Goal: Task Accomplishment & Management: Use online tool/utility

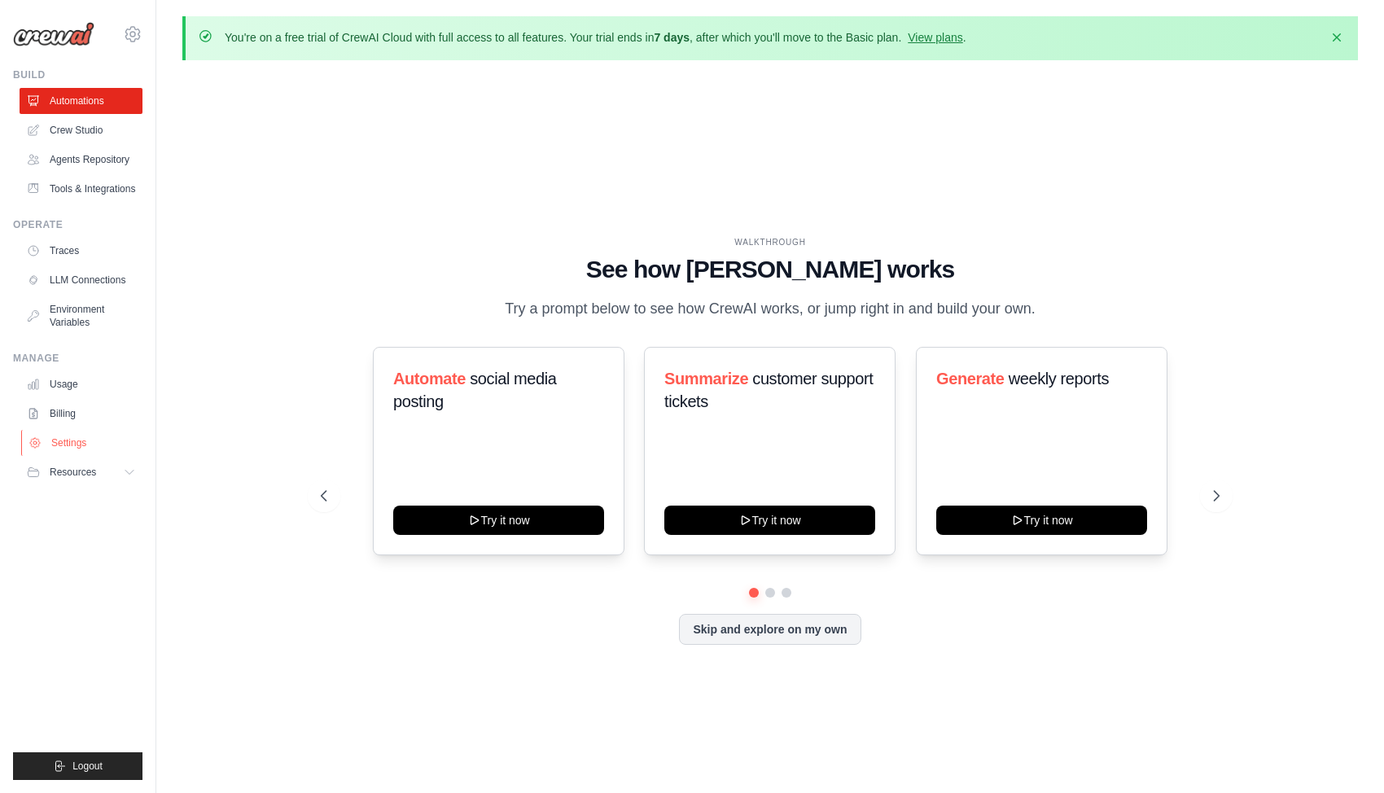
click at [70, 441] on link "Settings" at bounding box center [82, 443] width 123 height 26
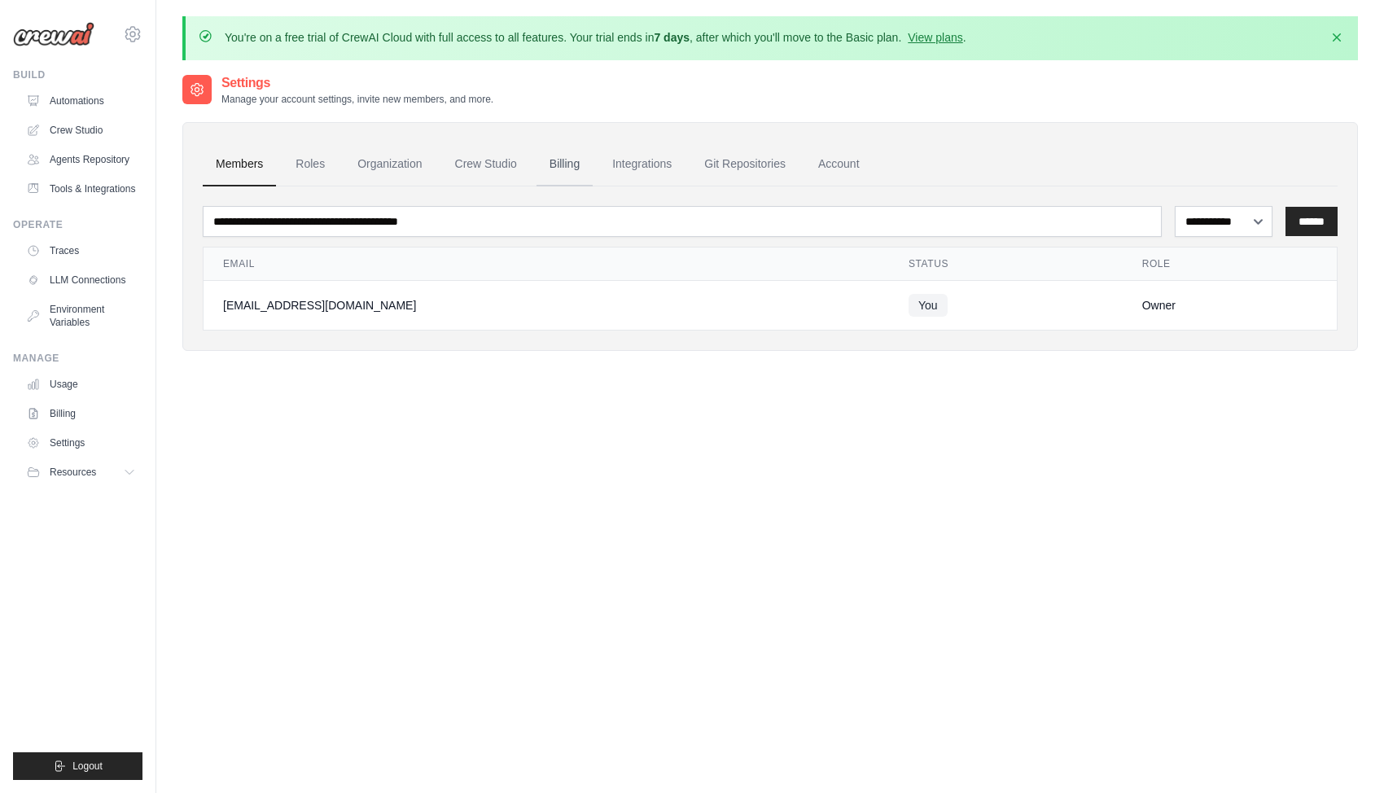
click at [571, 160] on link "Billing" at bounding box center [564, 164] width 56 height 44
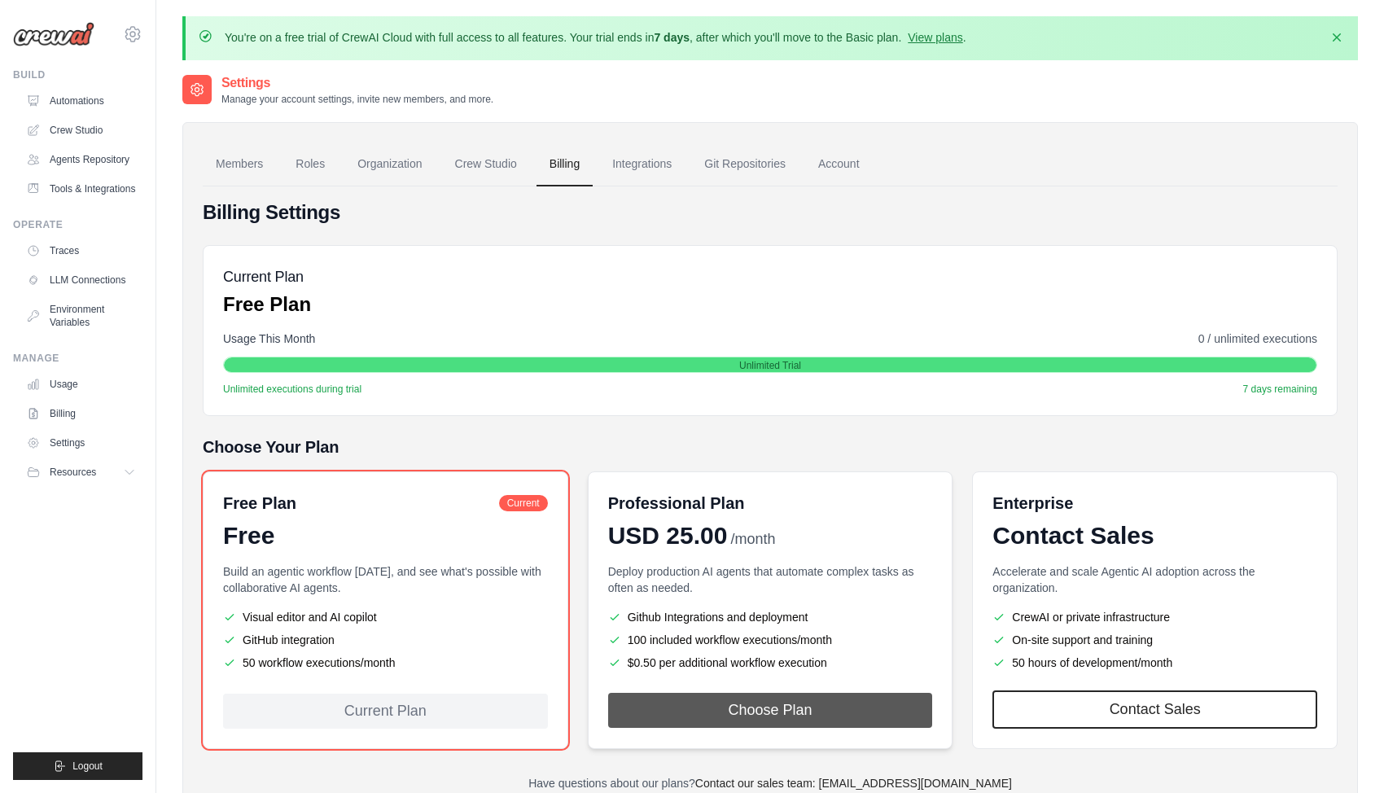
click at [783, 712] on button "Choose Plan" at bounding box center [770, 710] width 325 height 35
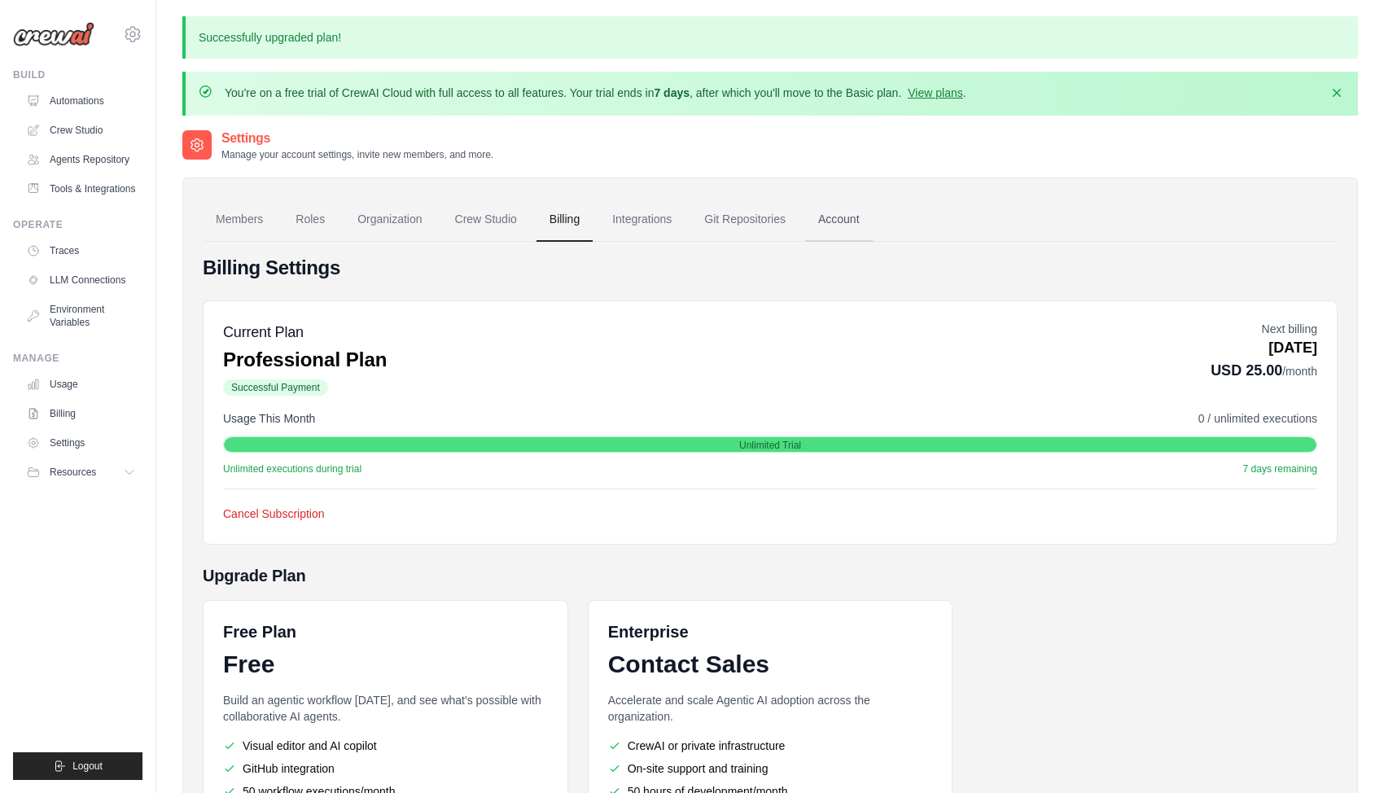
click at [850, 217] on link "Account" at bounding box center [839, 220] width 68 height 44
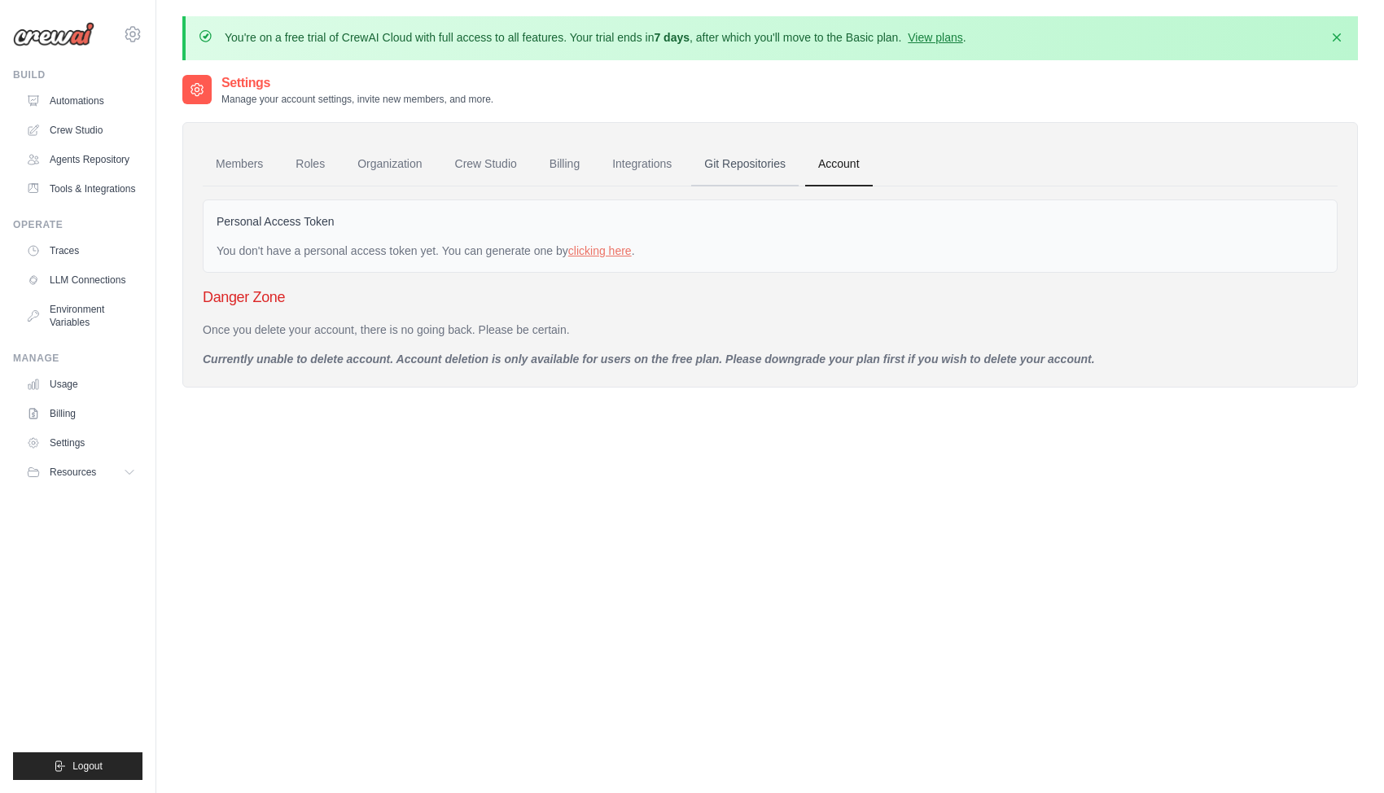
click at [776, 167] on link "Git Repositories" at bounding box center [744, 164] width 107 height 44
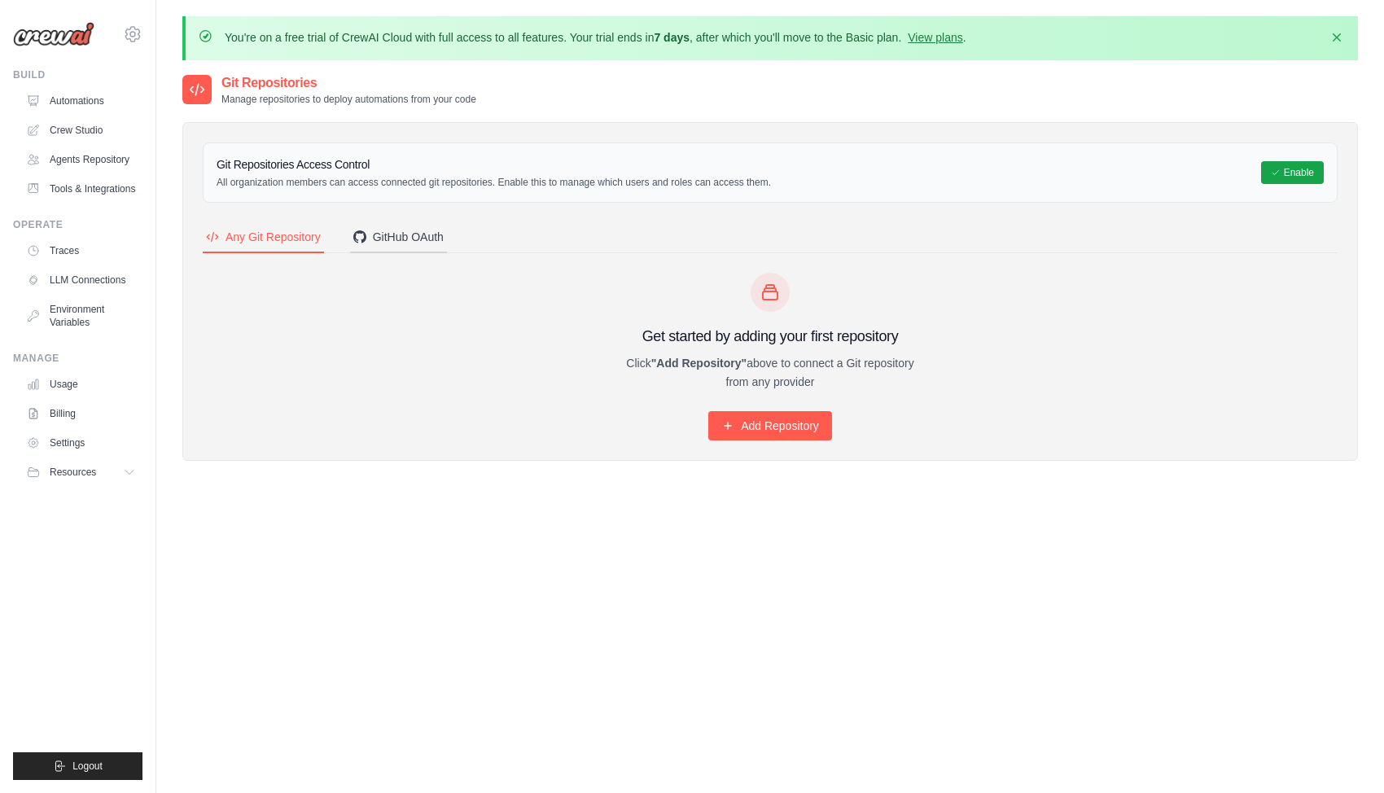
click at [390, 238] on div "GitHub OAuth" at bounding box center [398, 237] width 90 height 16
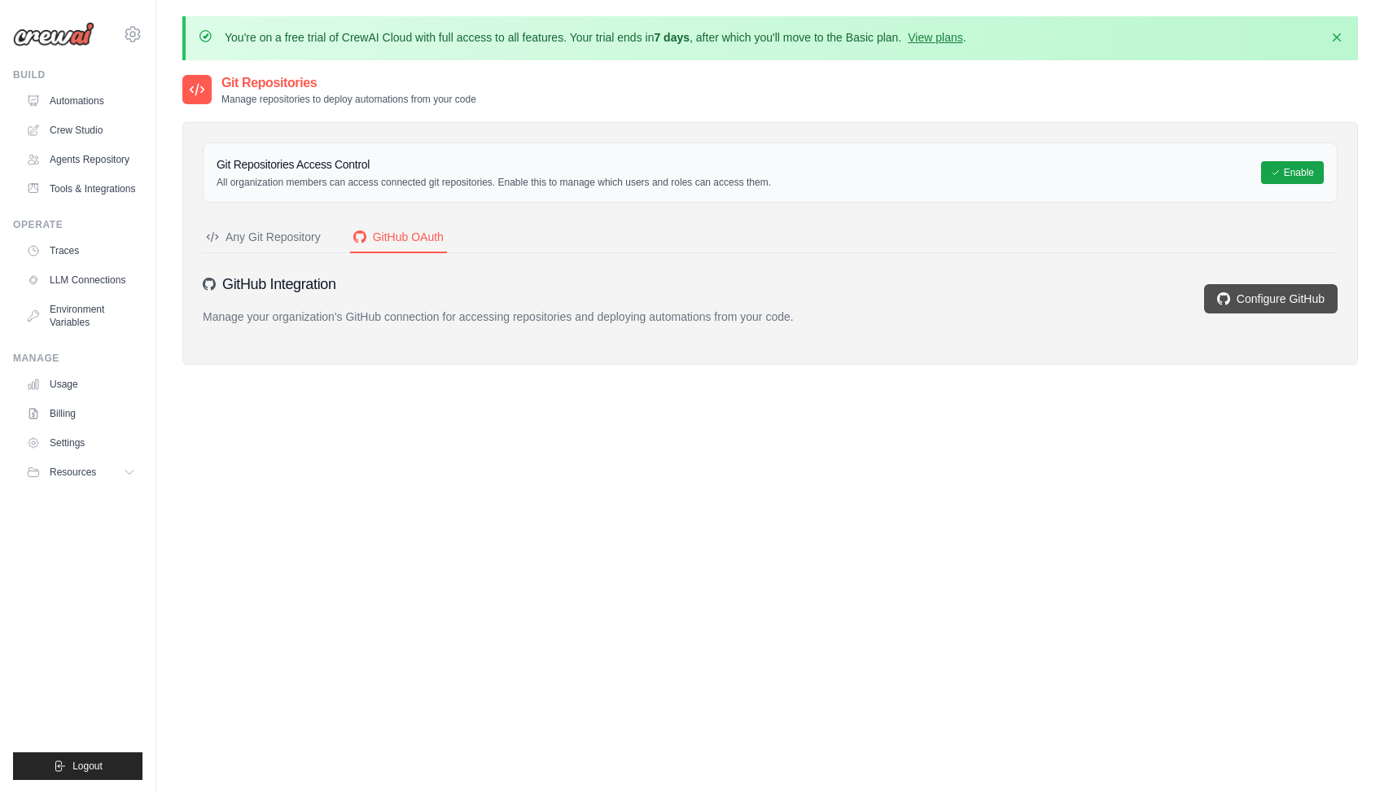
click at [1278, 300] on link "Configure GitHub" at bounding box center [1270, 298] width 133 height 29
click at [1049, 568] on div "Git Repositories Manage repositories to deploy automations from your code Git R…" at bounding box center [769, 469] width 1175 height 793
click at [76, 384] on link "Usage" at bounding box center [82, 384] width 123 height 26
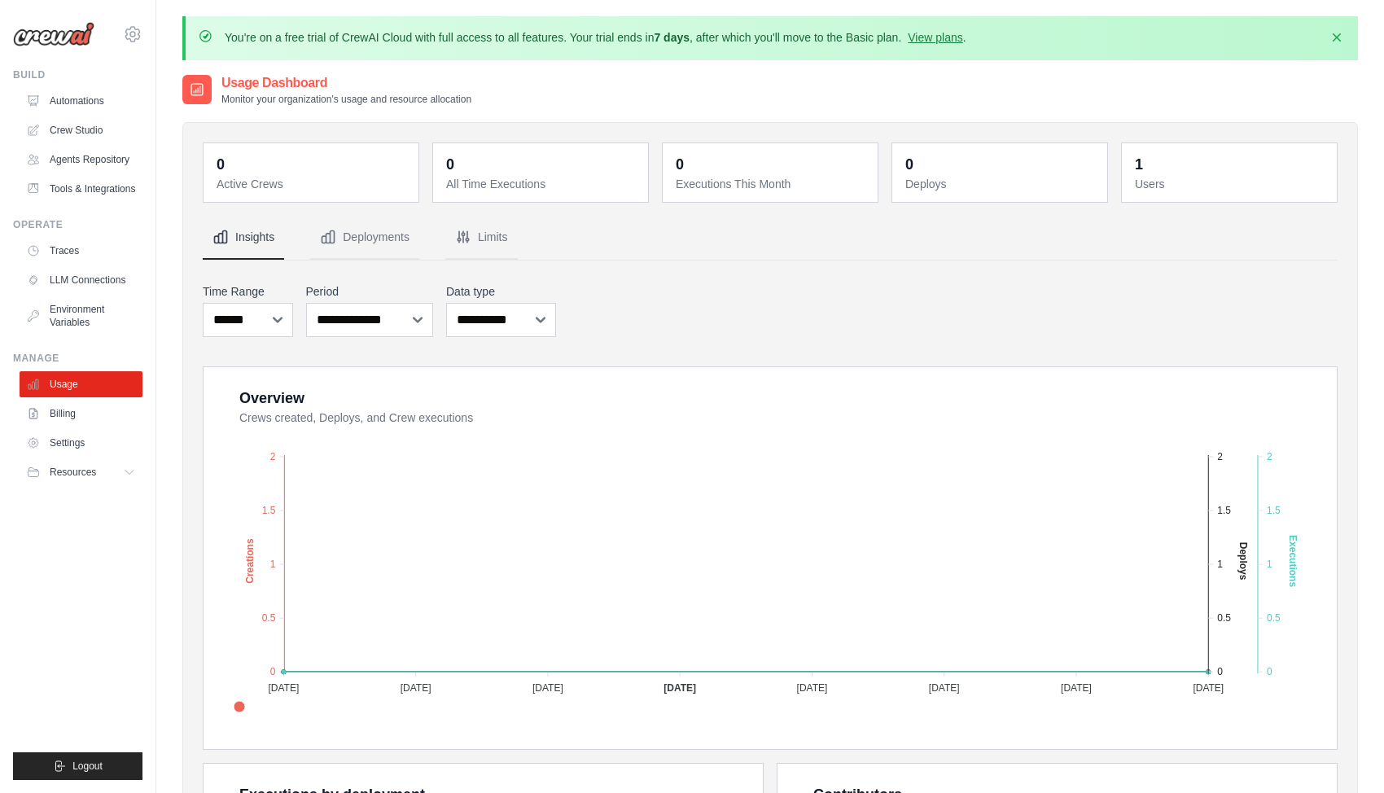
click at [68, 417] on link "Billing" at bounding box center [81, 413] width 123 height 26
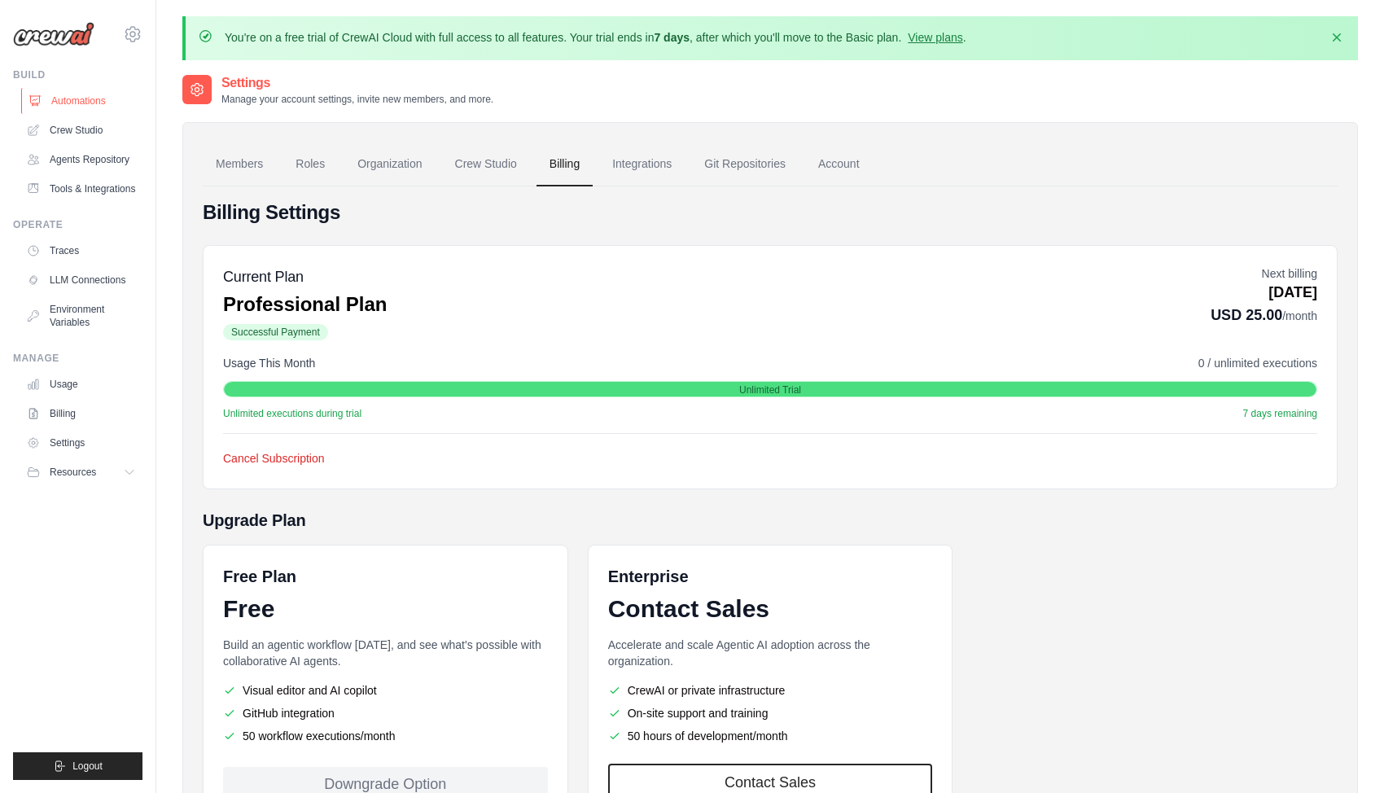
click at [80, 107] on link "Automations" at bounding box center [82, 101] width 123 height 26
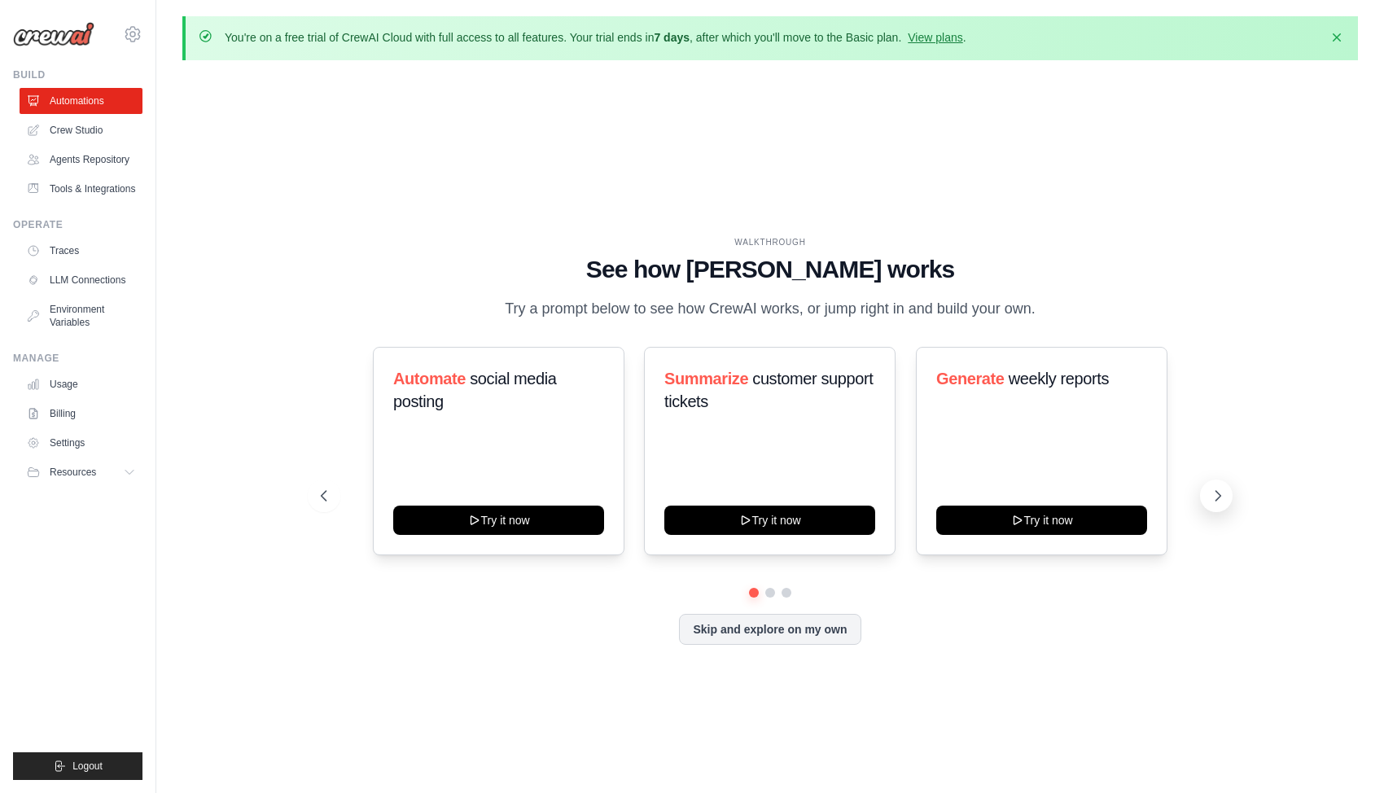
click at [1215, 496] on icon at bounding box center [1217, 496] width 16 height 16
click at [1218, 501] on icon at bounding box center [1217, 496] width 16 height 16
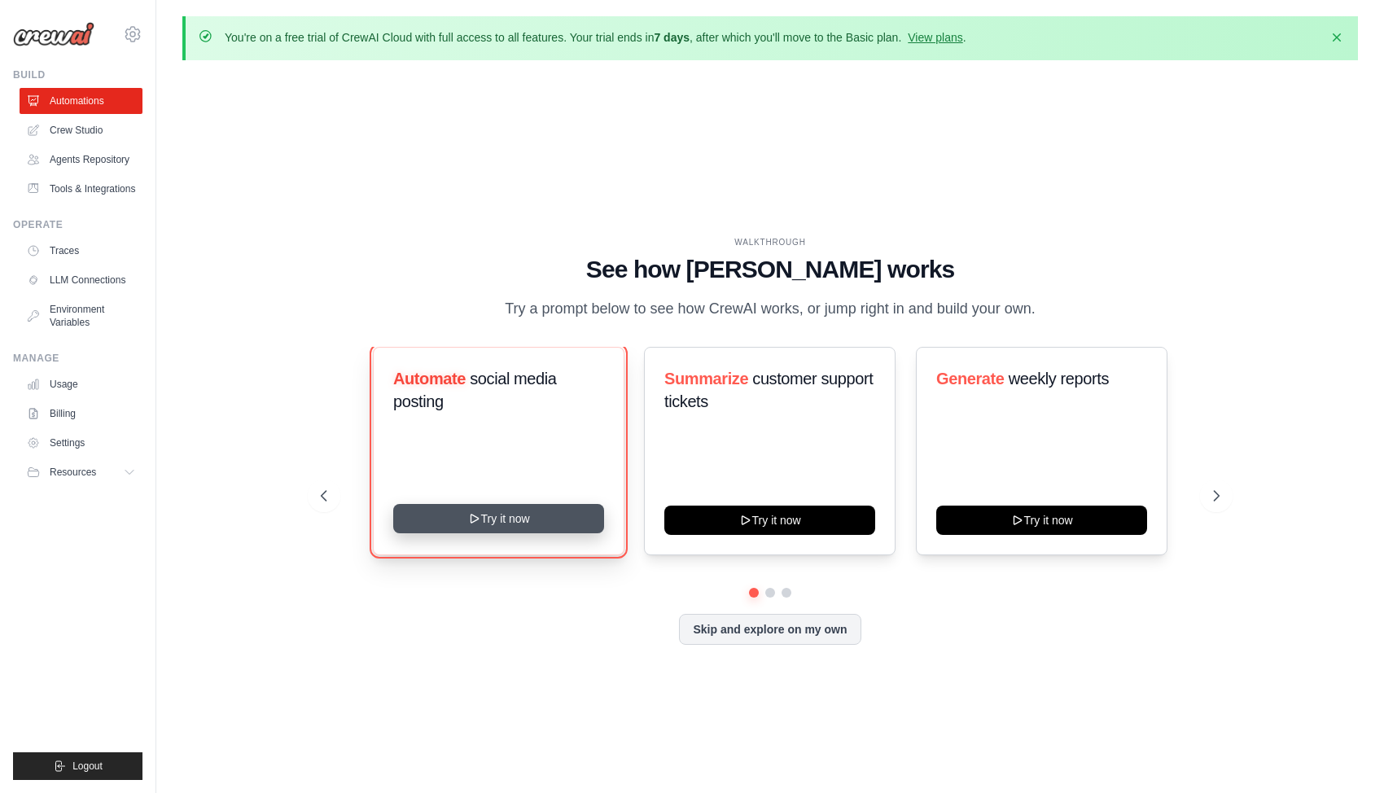
click at [497, 518] on button "Try it now" at bounding box center [498, 518] width 211 height 29
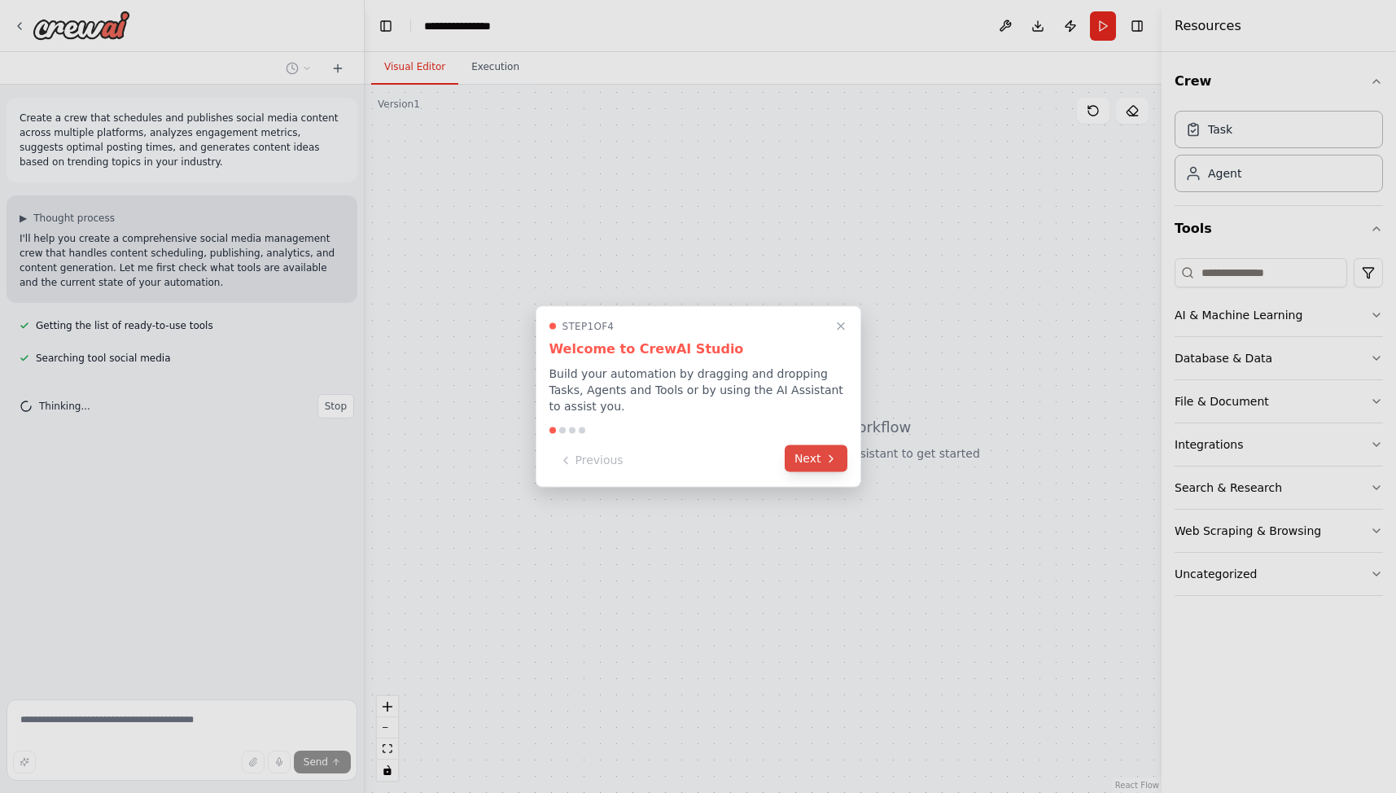
click at [811, 457] on button "Next" at bounding box center [816, 458] width 63 height 27
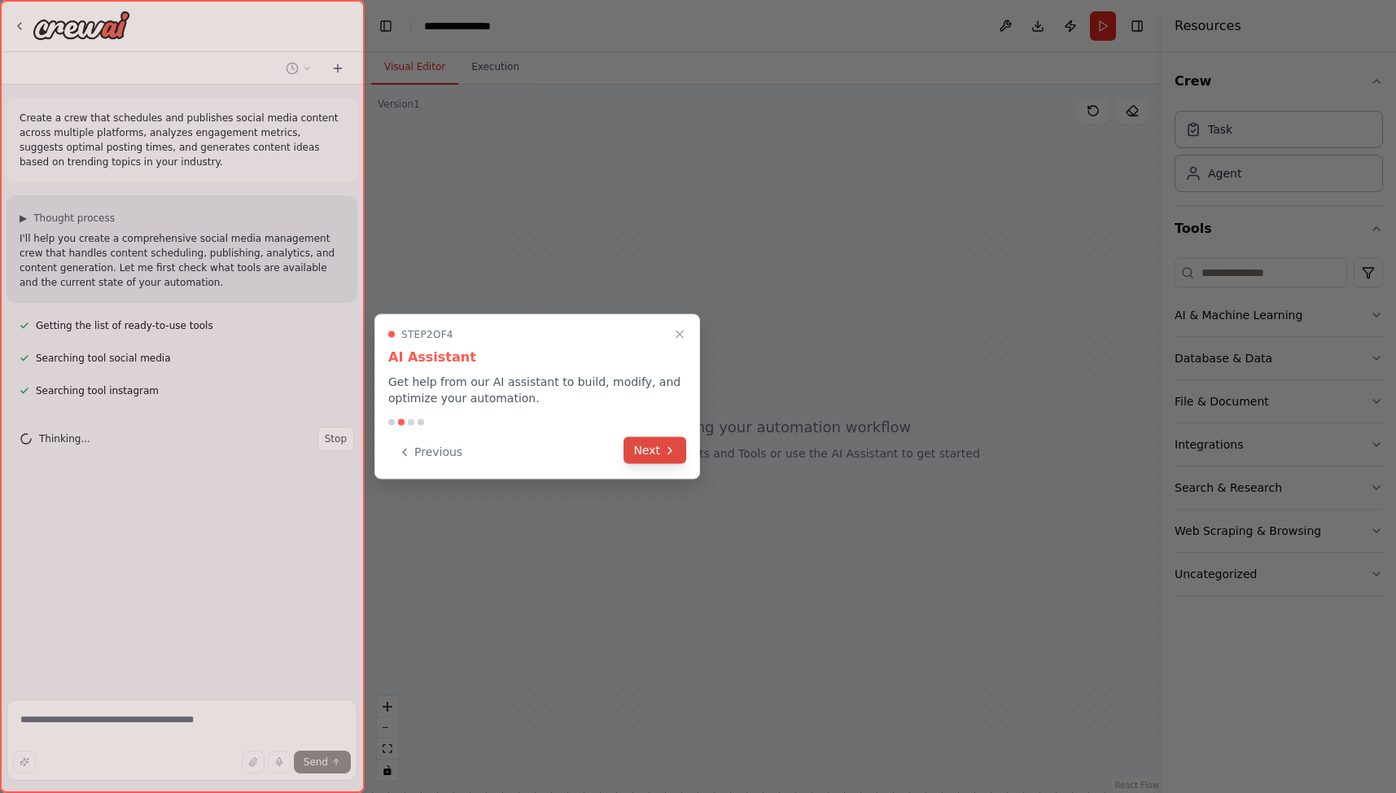
click at [655, 448] on button "Next" at bounding box center [654, 450] width 63 height 27
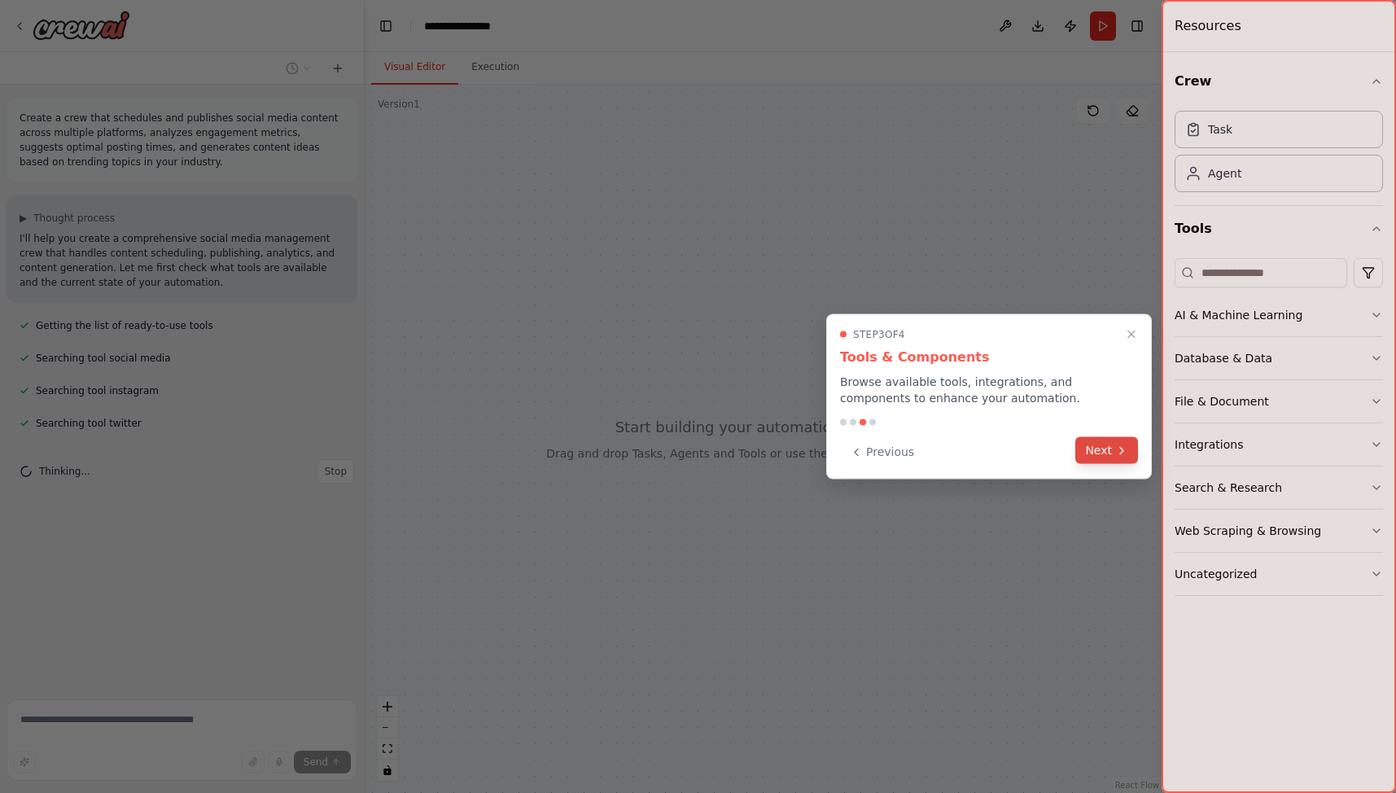
click at [1104, 448] on button "Next" at bounding box center [1106, 450] width 63 height 27
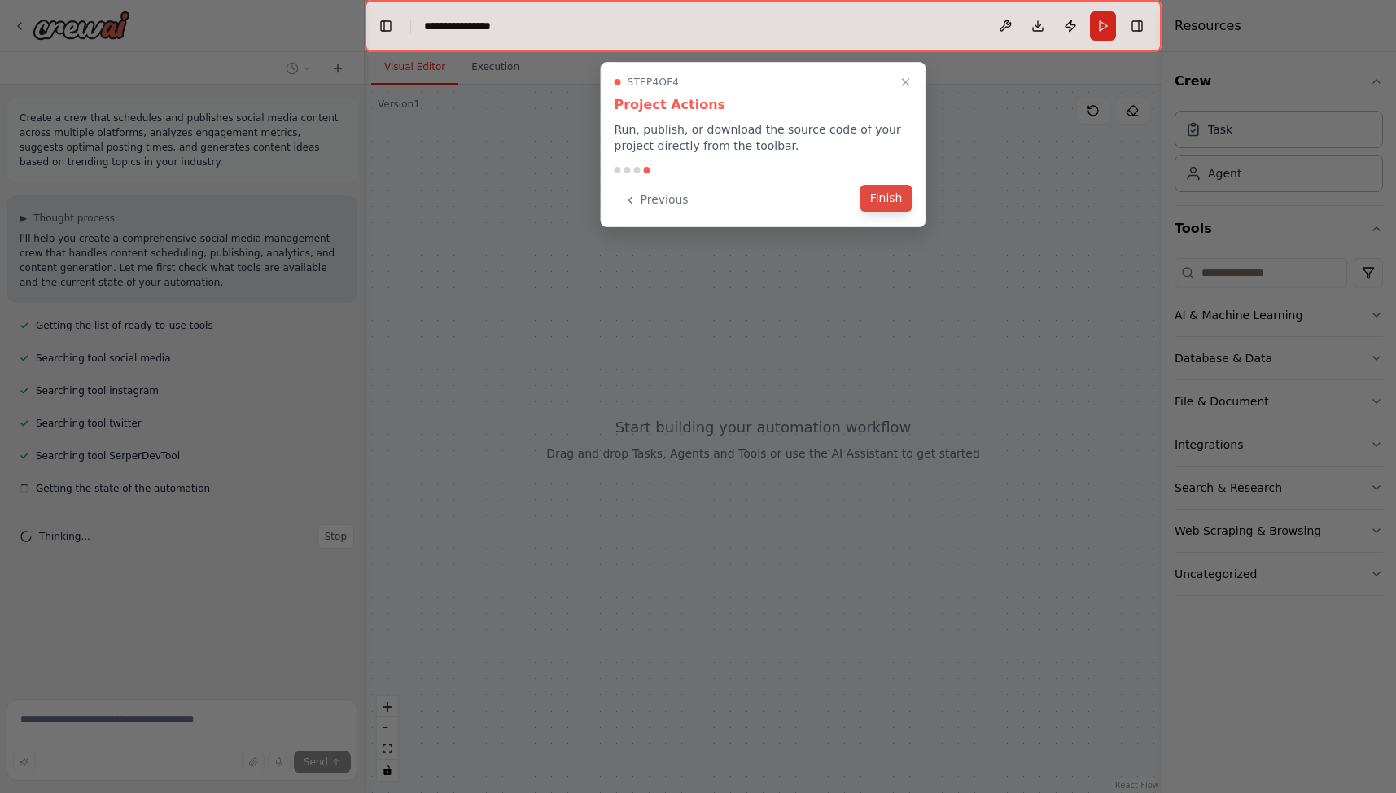
click at [886, 197] on button "Finish" at bounding box center [886, 198] width 52 height 27
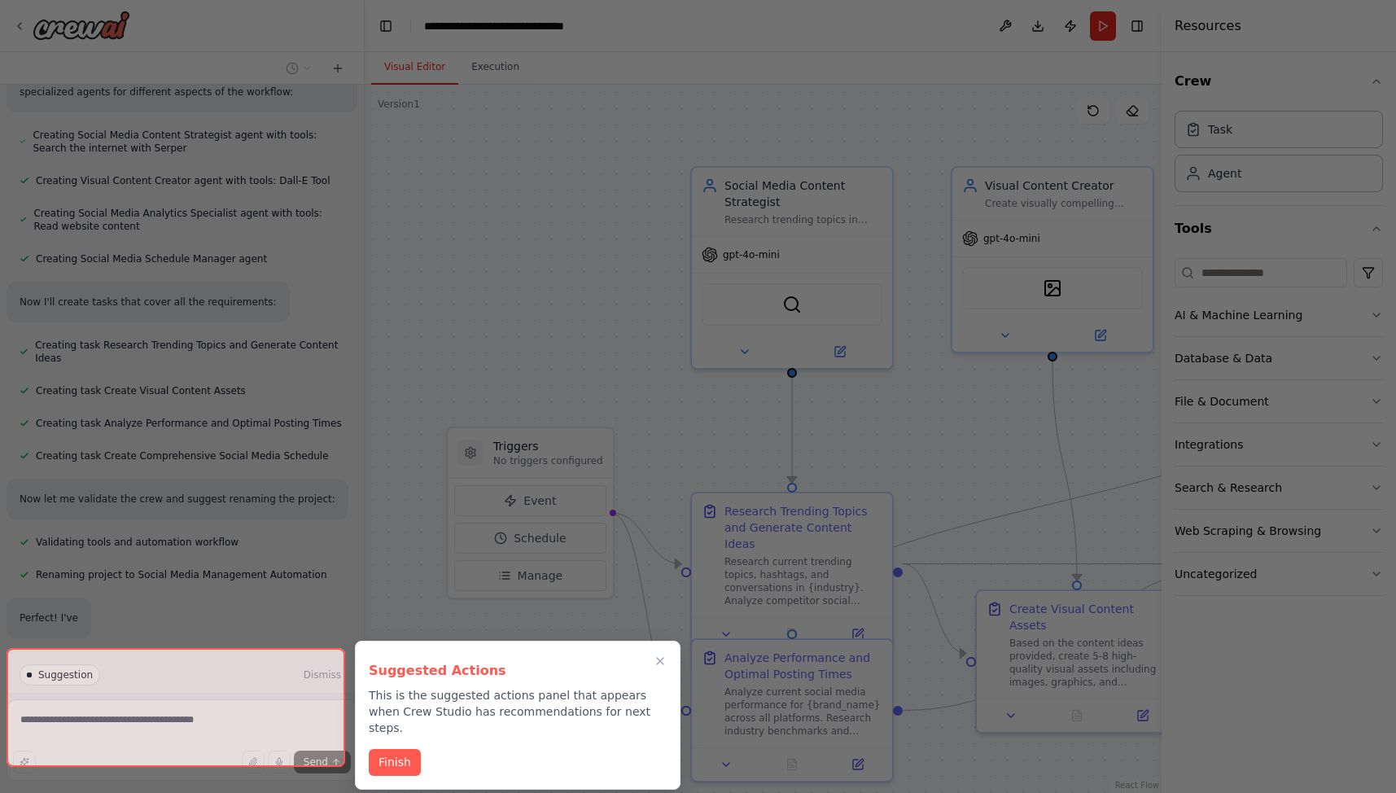
scroll to position [710, 0]
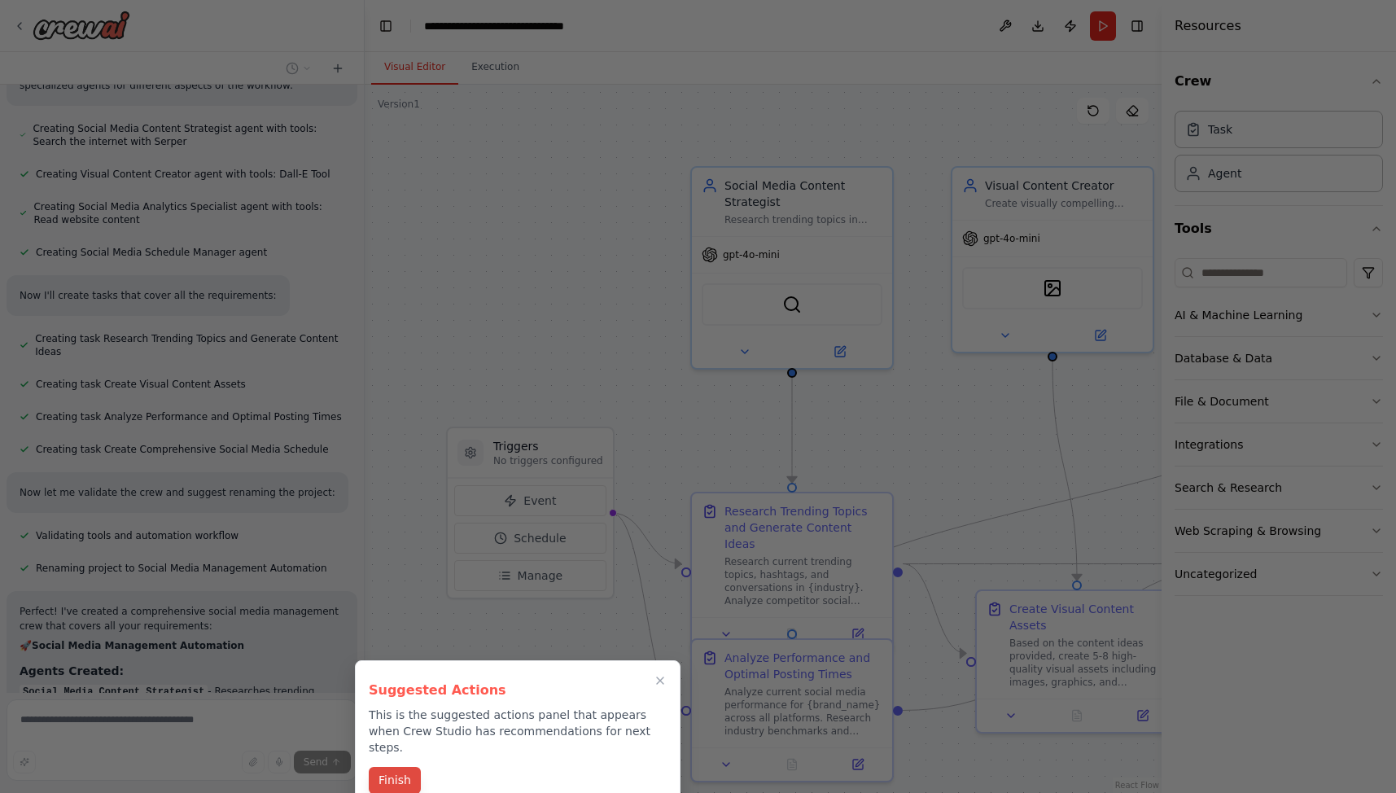
click at [407, 767] on button "Finish" at bounding box center [395, 780] width 52 height 27
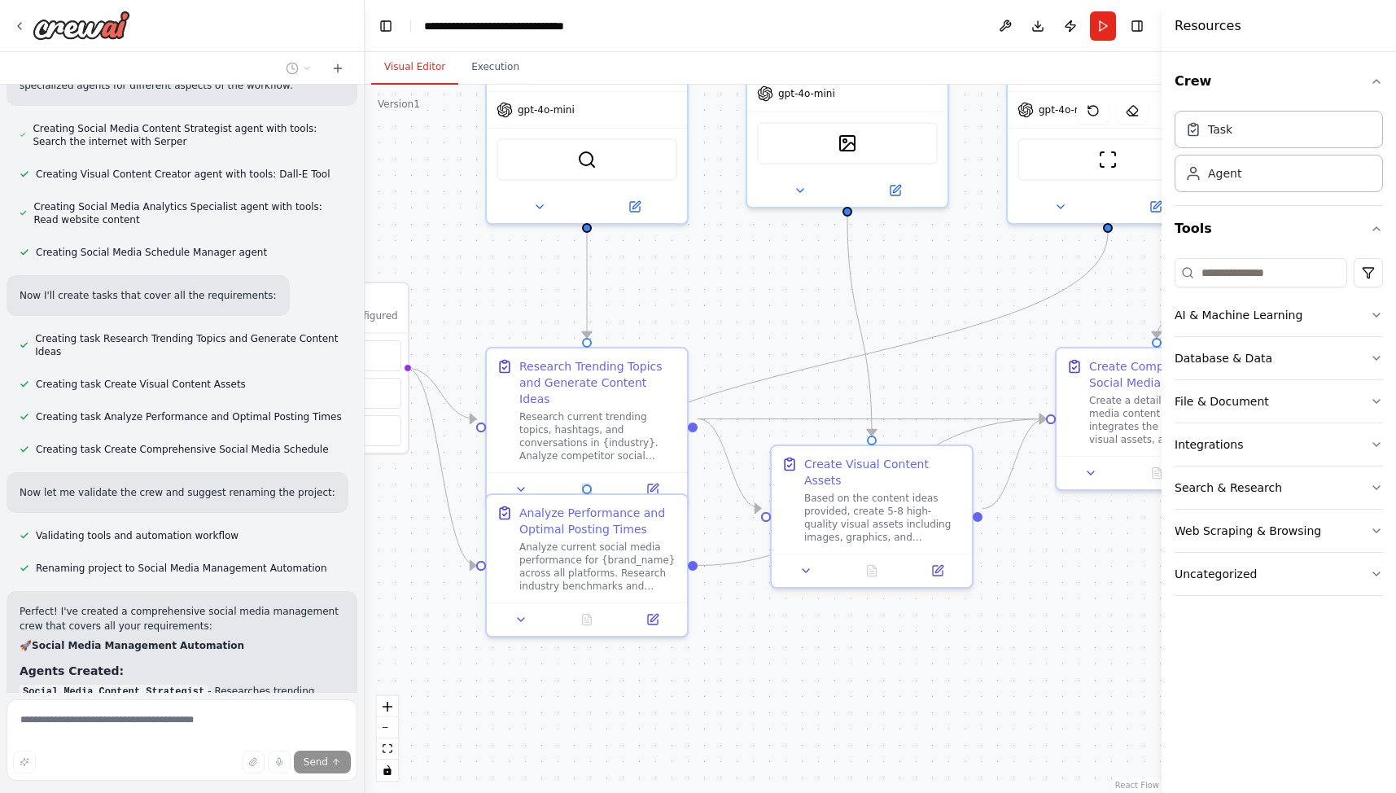
drag, startPoint x: 996, startPoint y: 737, endPoint x: 829, endPoint y: 609, distance: 210.7
click at [829, 609] on div ".deletable-edge-delete-btn { width: 20px; height: 20px; border: 0px solid #ffff…" at bounding box center [763, 439] width 797 height 708
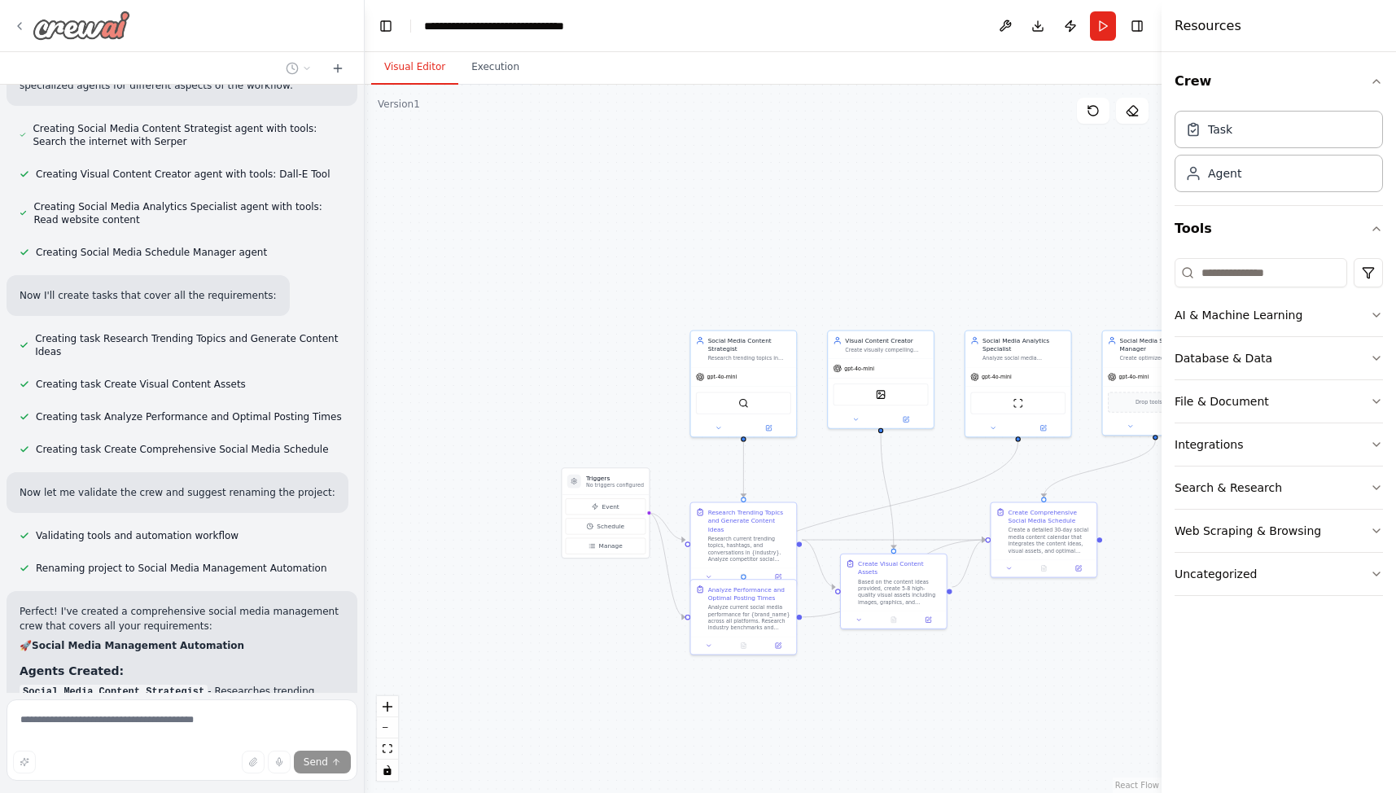
click at [20, 28] on icon at bounding box center [19, 26] width 3 height 7
click at [23, 24] on icon at bounding box center [19, 26] width 13 height 13
click at [534, 241] on div ".deletable-edge-delete-btn { width: 20px; height: 20px; border: 0px solid #ffff…" at bounding box center [763, 439] width 797 height 708
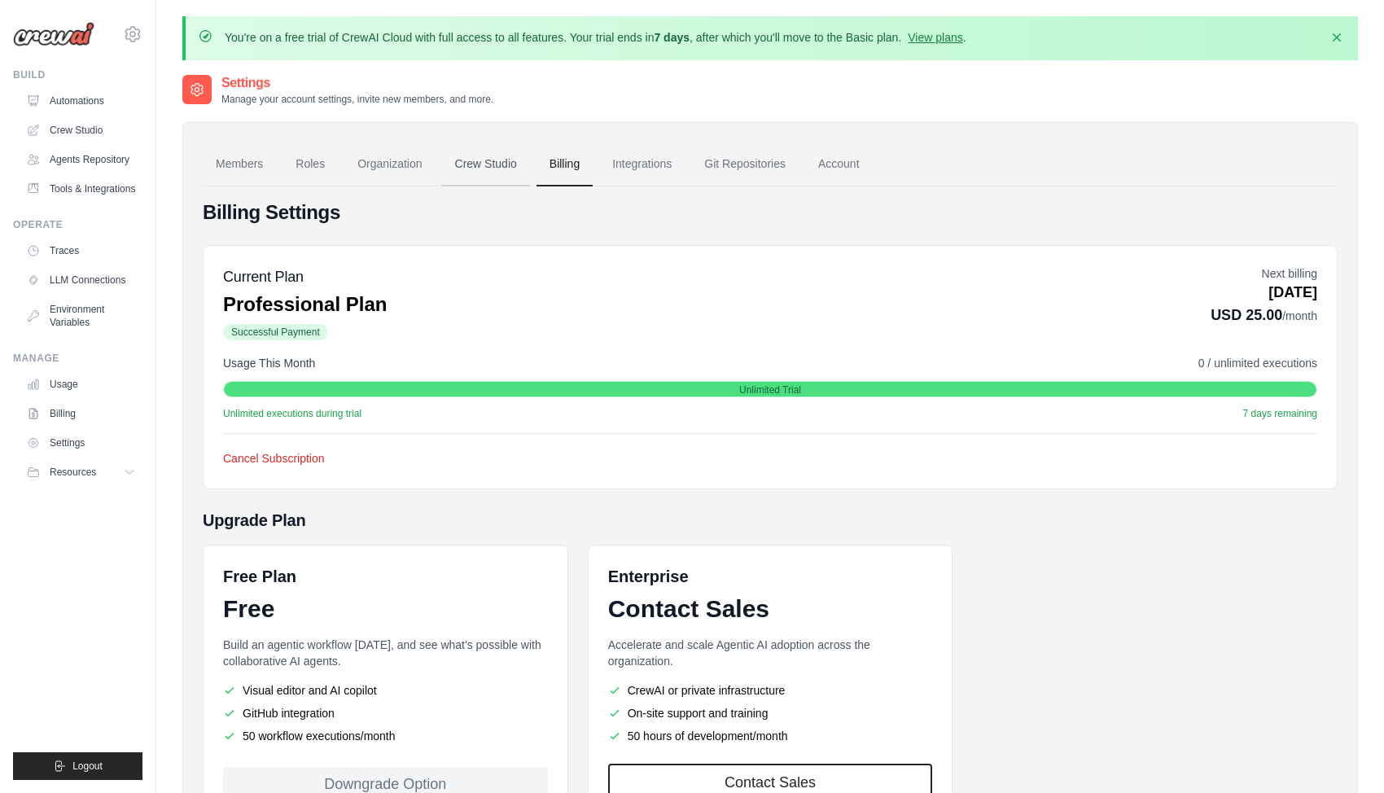
click at [498, 168] on link "Crew Studio" at bounding box center [486, 164] width 88 height 44
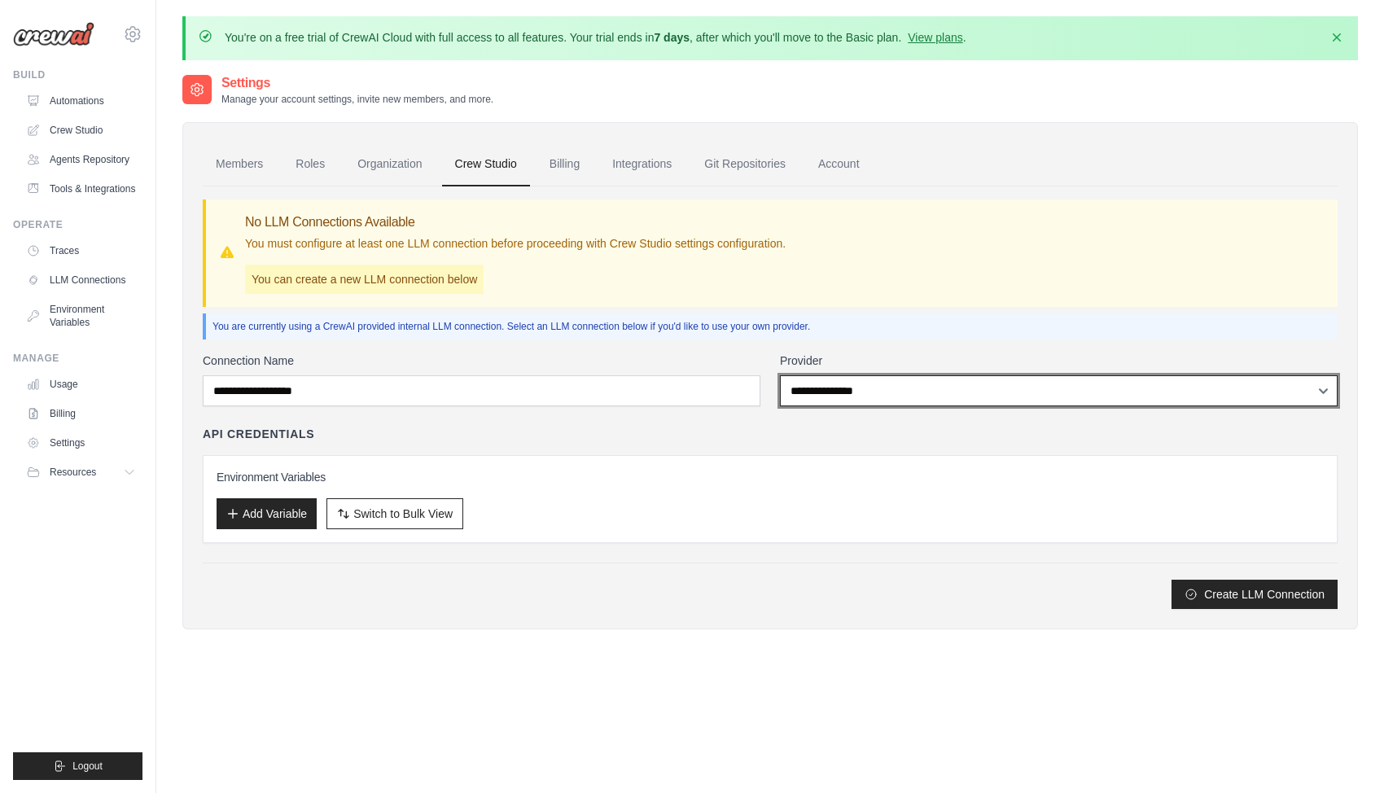
click at [1108, 391] on select "**********" at bounding box center [1059, 390] width 558 height 31
select select "******"
click at [780, 375] on select "**********" at bounding box center [1059, 390] width 558 height 31
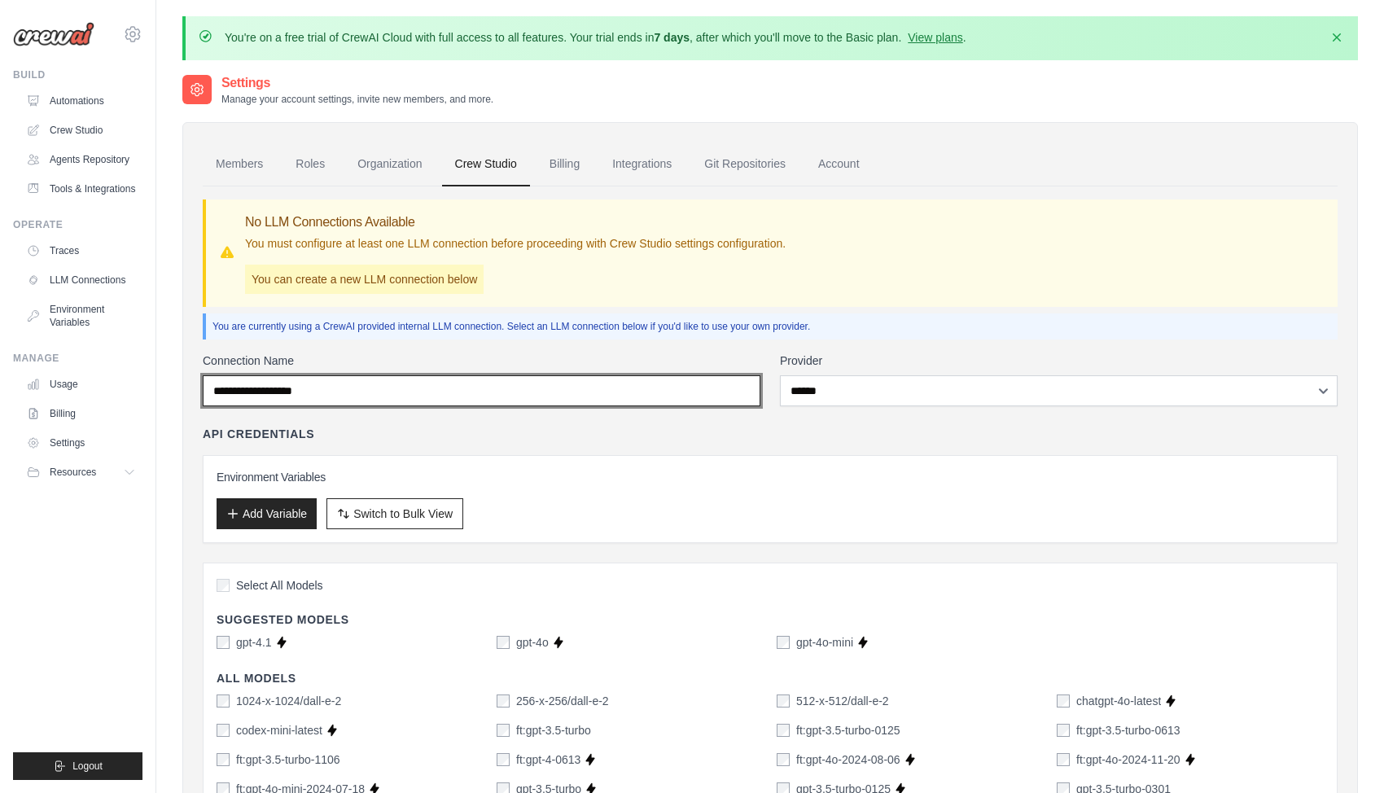
click at [455, 395] on input "Connection Name" at bounding box center [482, 390] width 558 height 31
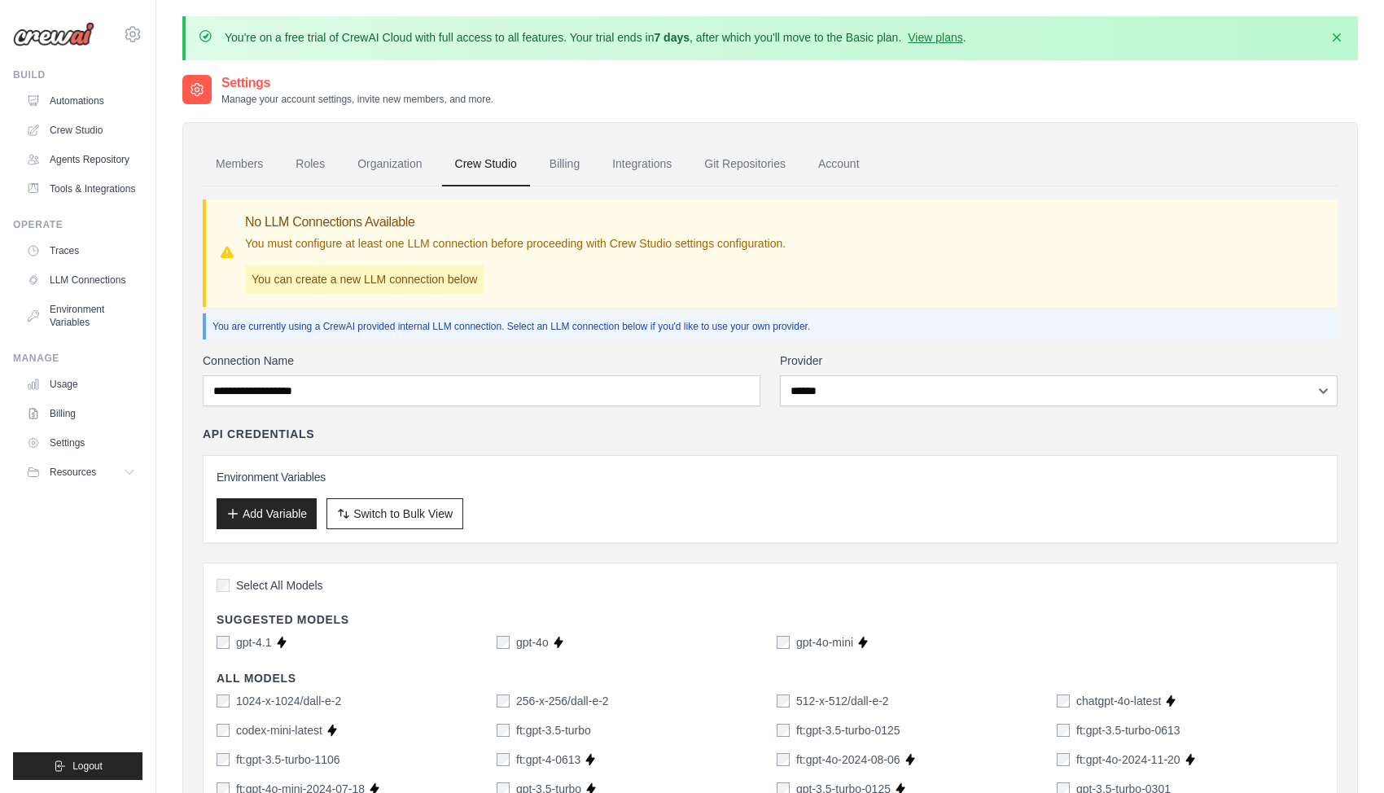
click at [583, 455] on div "Environment Variables Add Variable Switch to Bulk View Switch to Table View" at bounding box center [770, 499] width 1135 height 88
click at [567, 163] on link "Billing" at bounding box center [564, 164] width 56 height 44
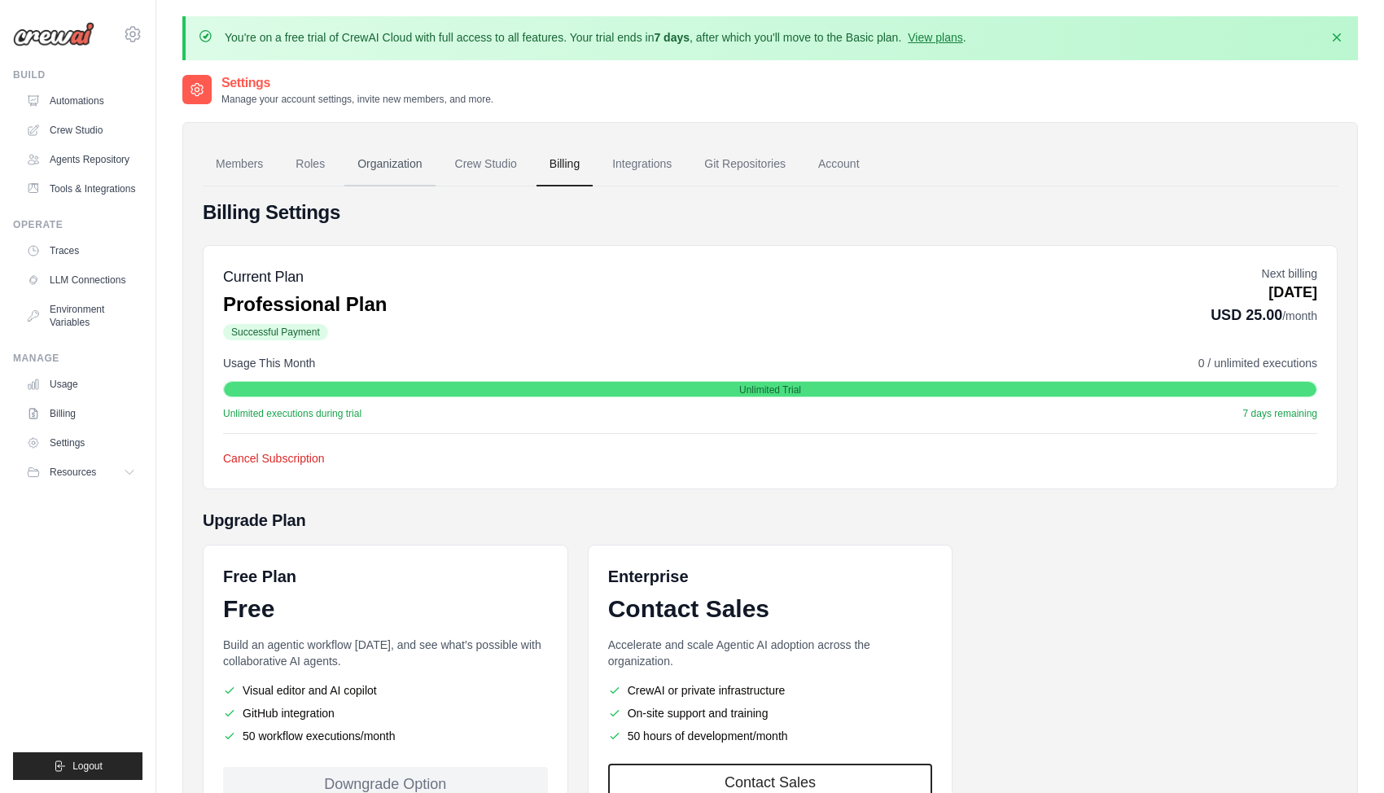
click at [390, 164] on link "Organization" at bounding box center [389, 164] width 90 height 44
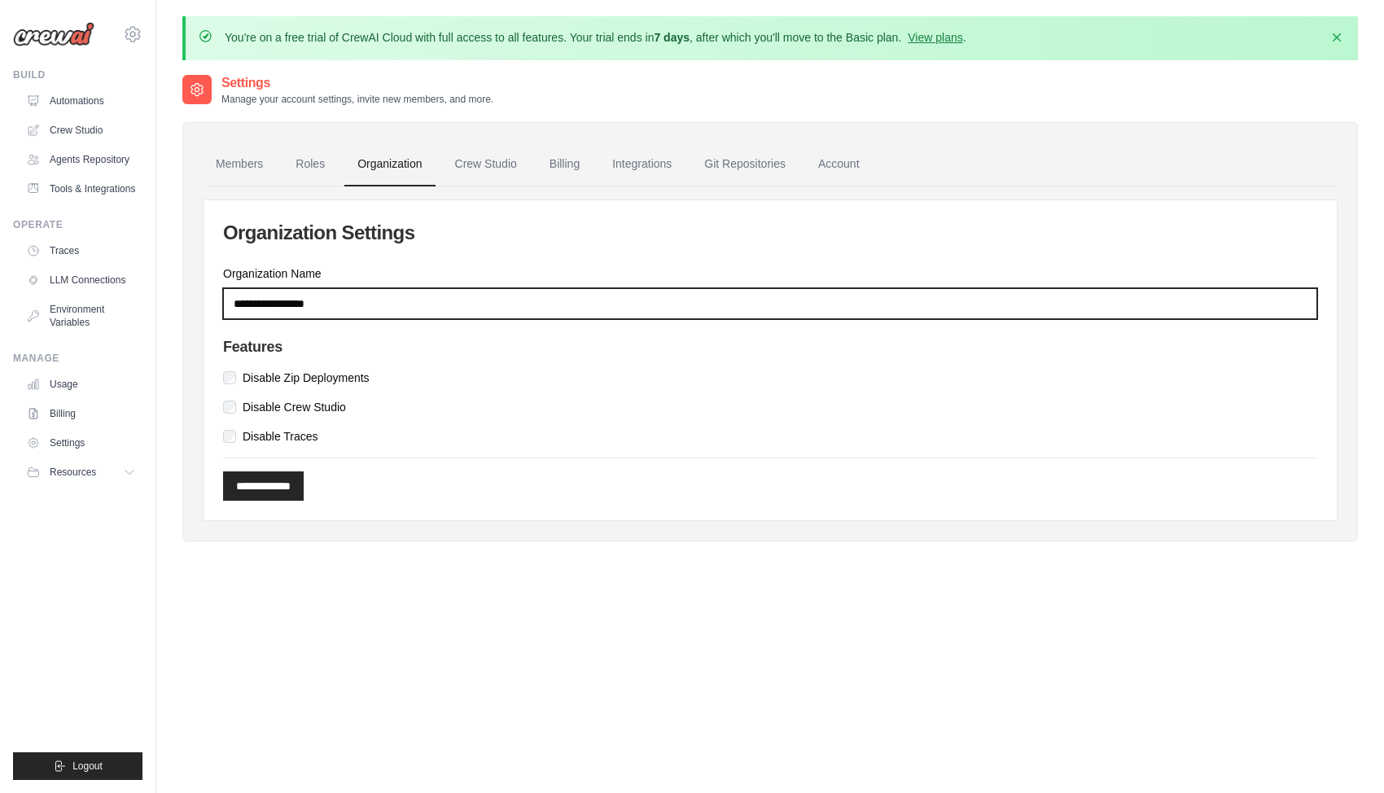
click at [376, 310] on input "Organization Name" at bounding box center [770, 303] width 1094 height 31
drag, startPoint x: 385, startPoint y: 304, endPoint x: 129, endPoint y: 291, distance: 255.9
click at [129, 291] on body "[EMAIL_ADDRESS][DOMAIN_NAME] Settings Build Automations Resources Blog" at bounding box center [692, 441] width 1384 height 882
type input "**********"
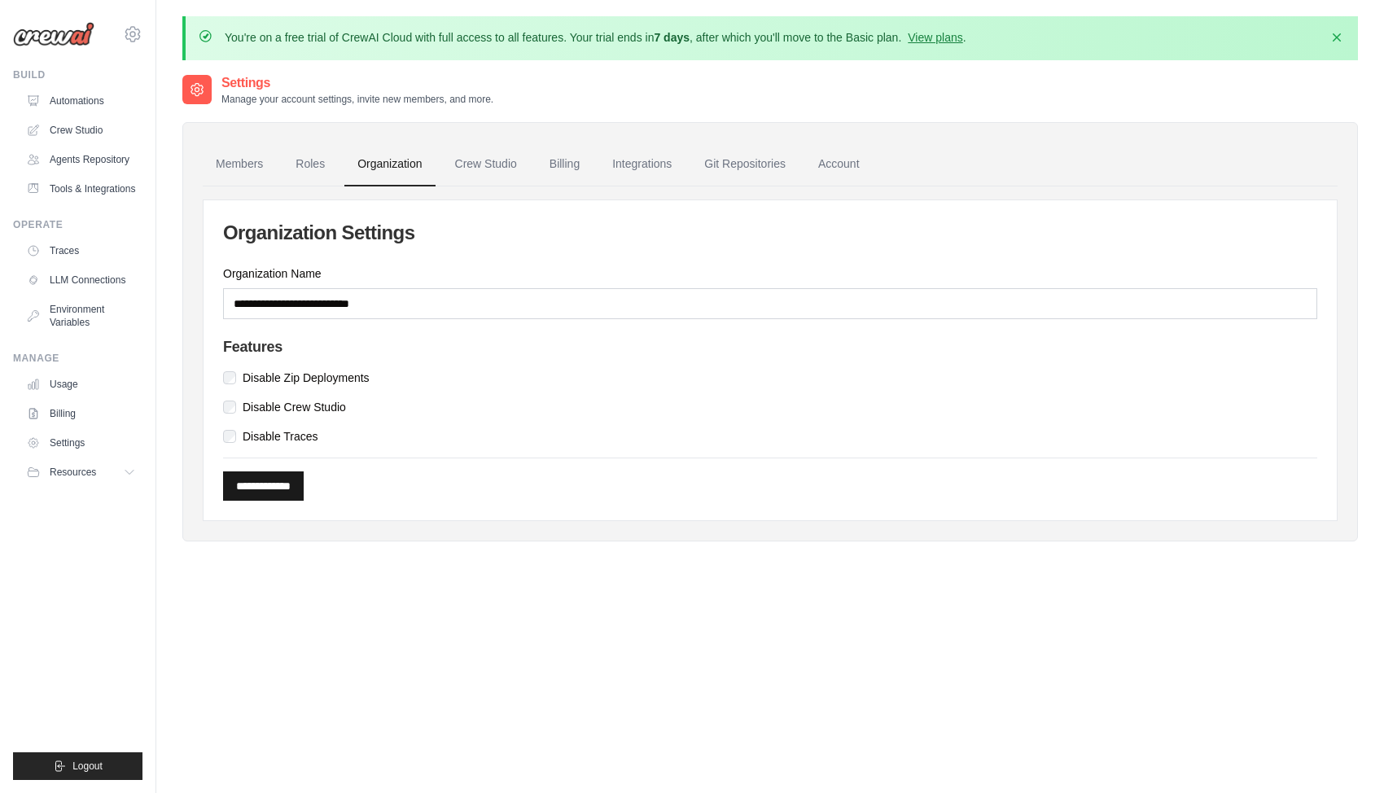
click at [284, 484] on input "**********" at bounding box center [263, 485] width 81 height 29
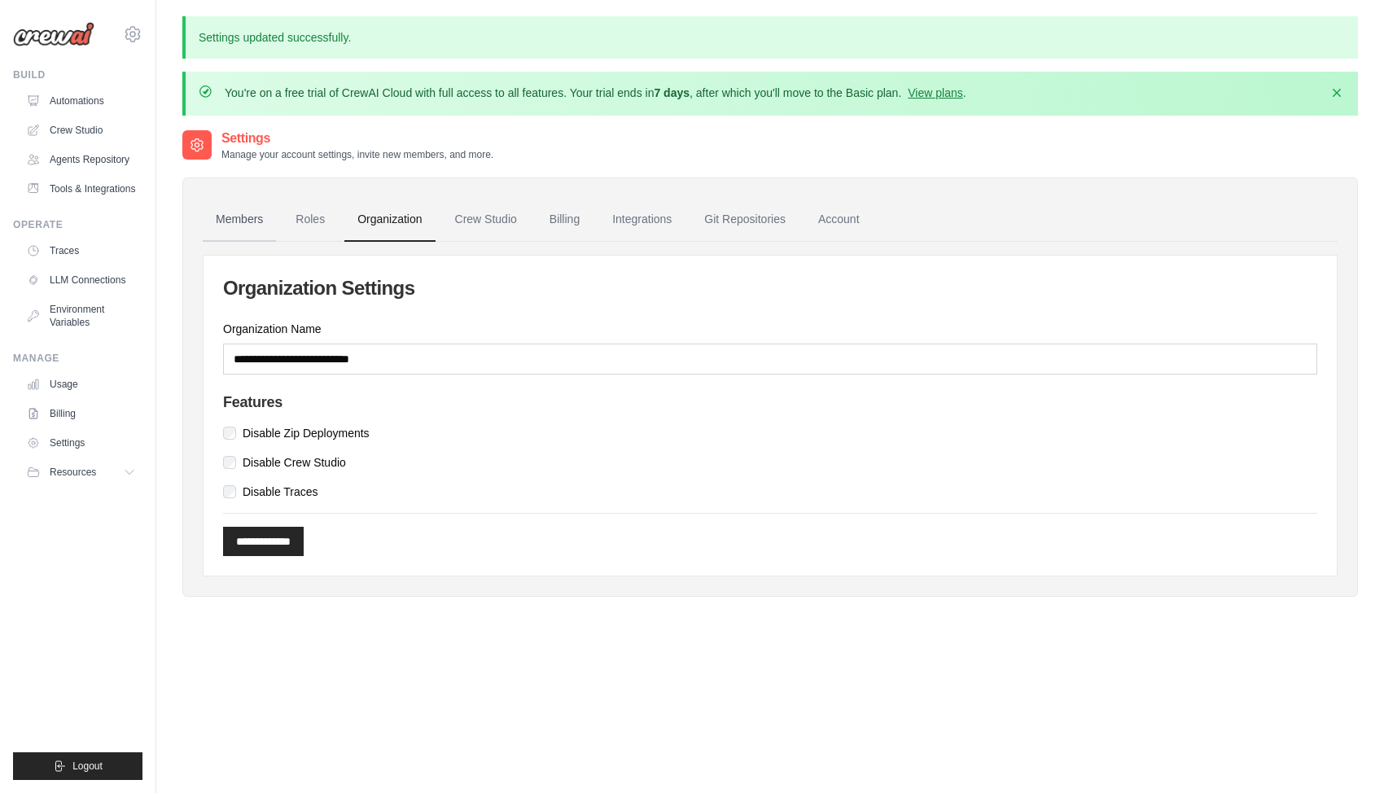
click at [252, 225] on link "Members" at bounding box center [239, 220] width 73 height 44
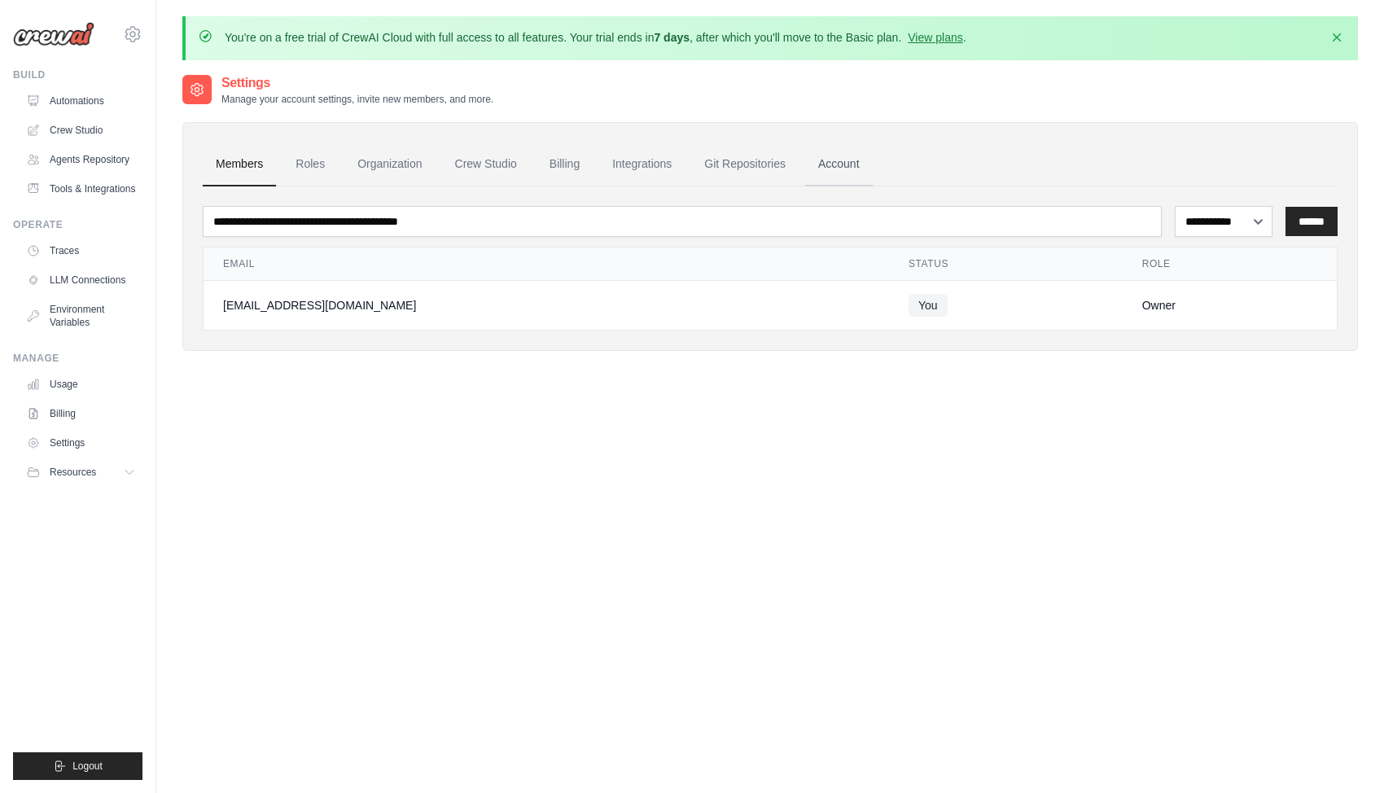
click at [859, 170] on link "Account" at bounding box center [839, 164] width 68 height 44
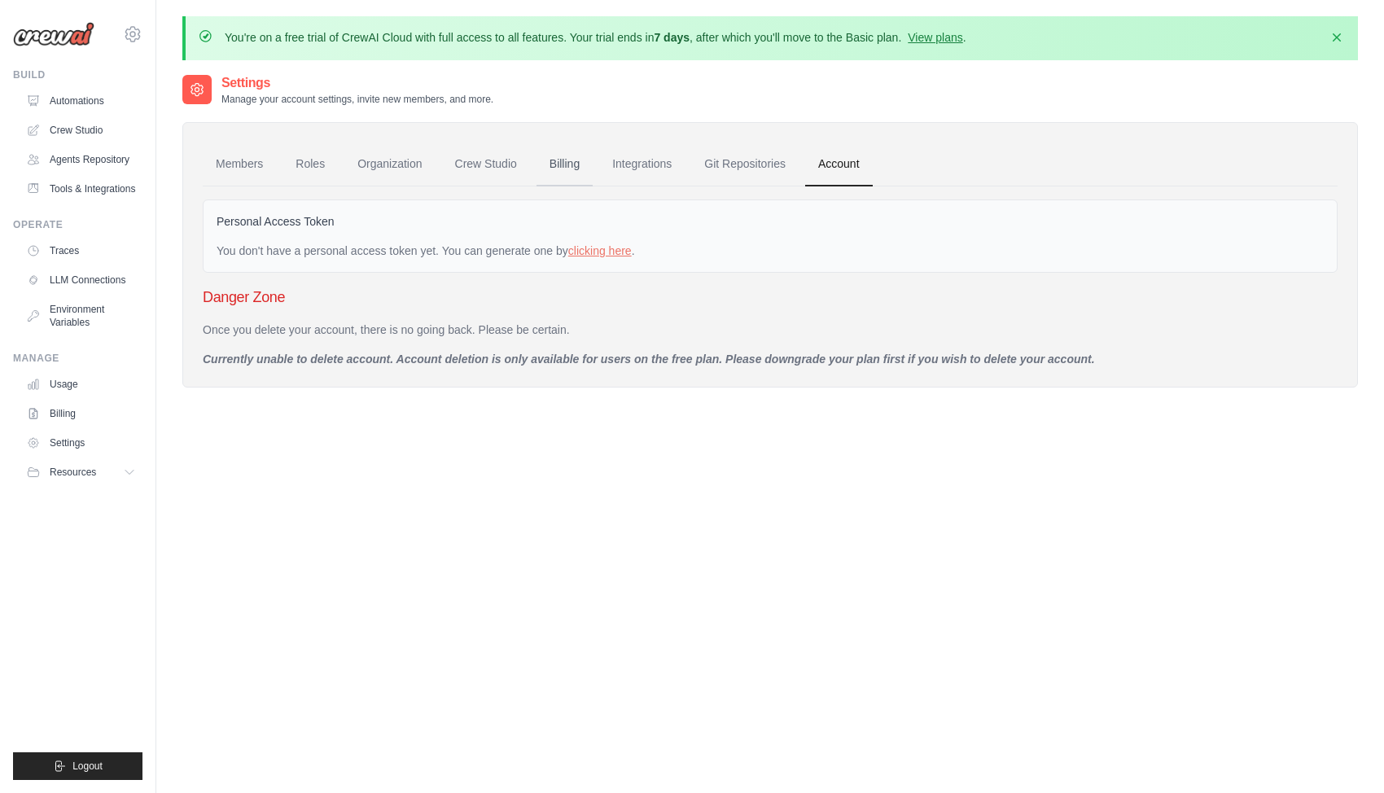
click at [549, 165] on link "Billing" at bounding box center [564, 164] width 56 height 44
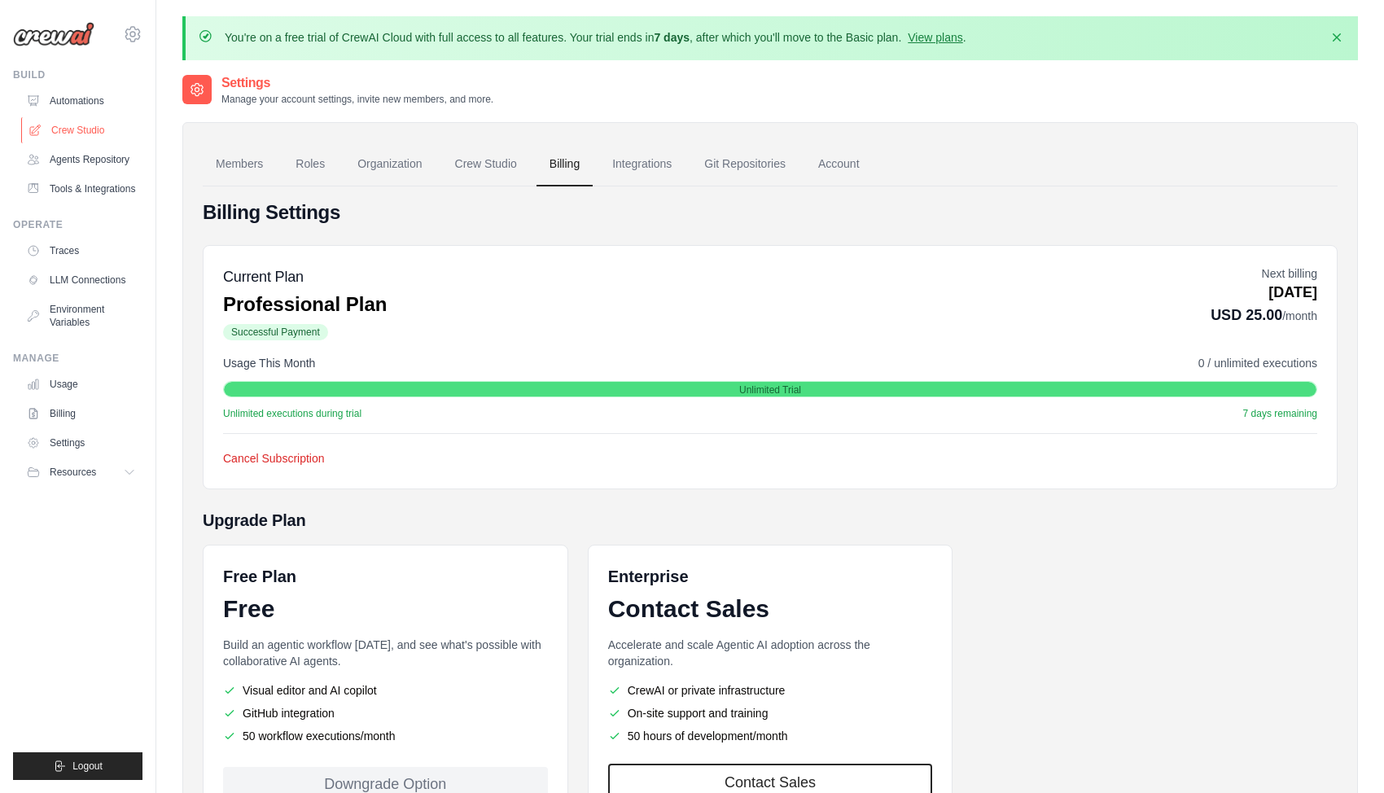
click at [80, 131] on link "Crew Studio" at bounding box center [82, 130] width 123 height 26
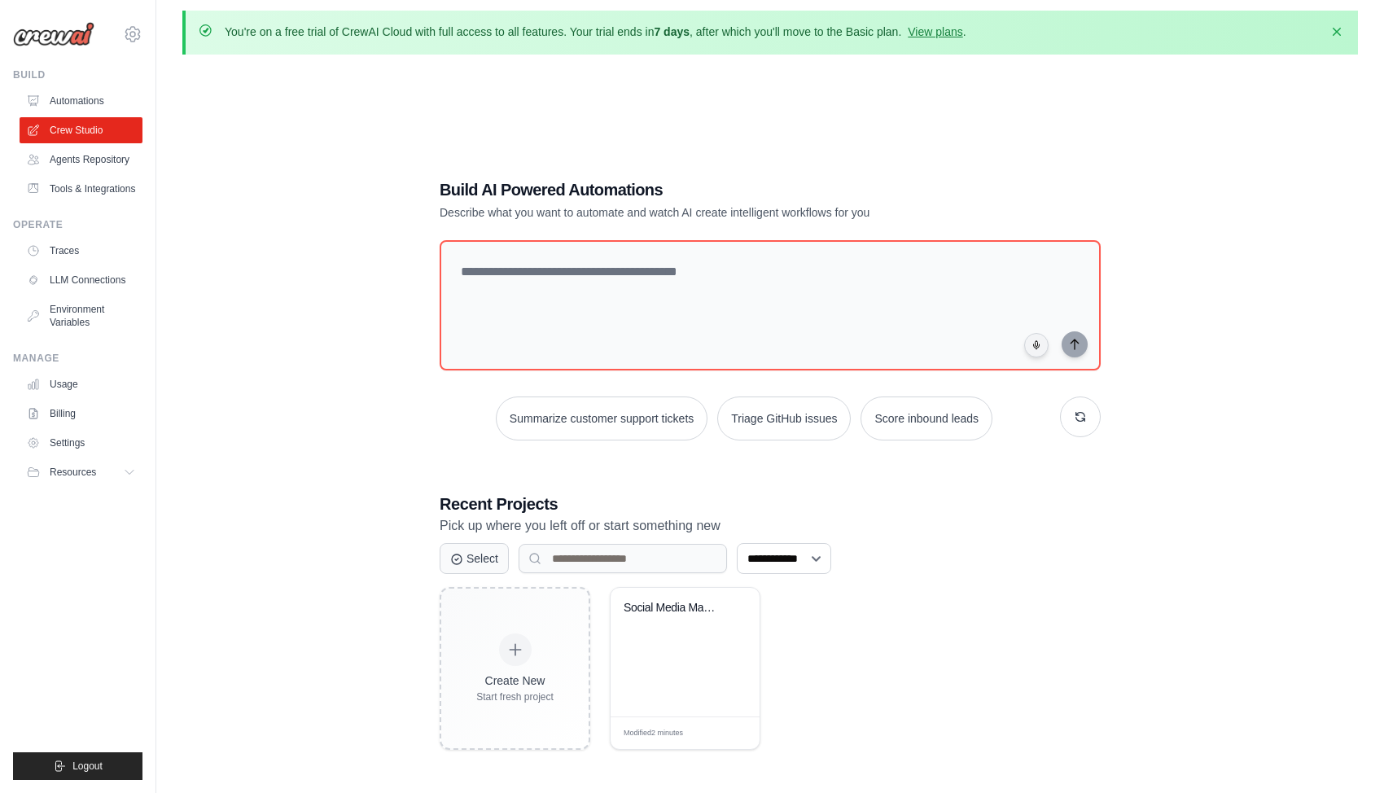
scroll to position [89, 0]
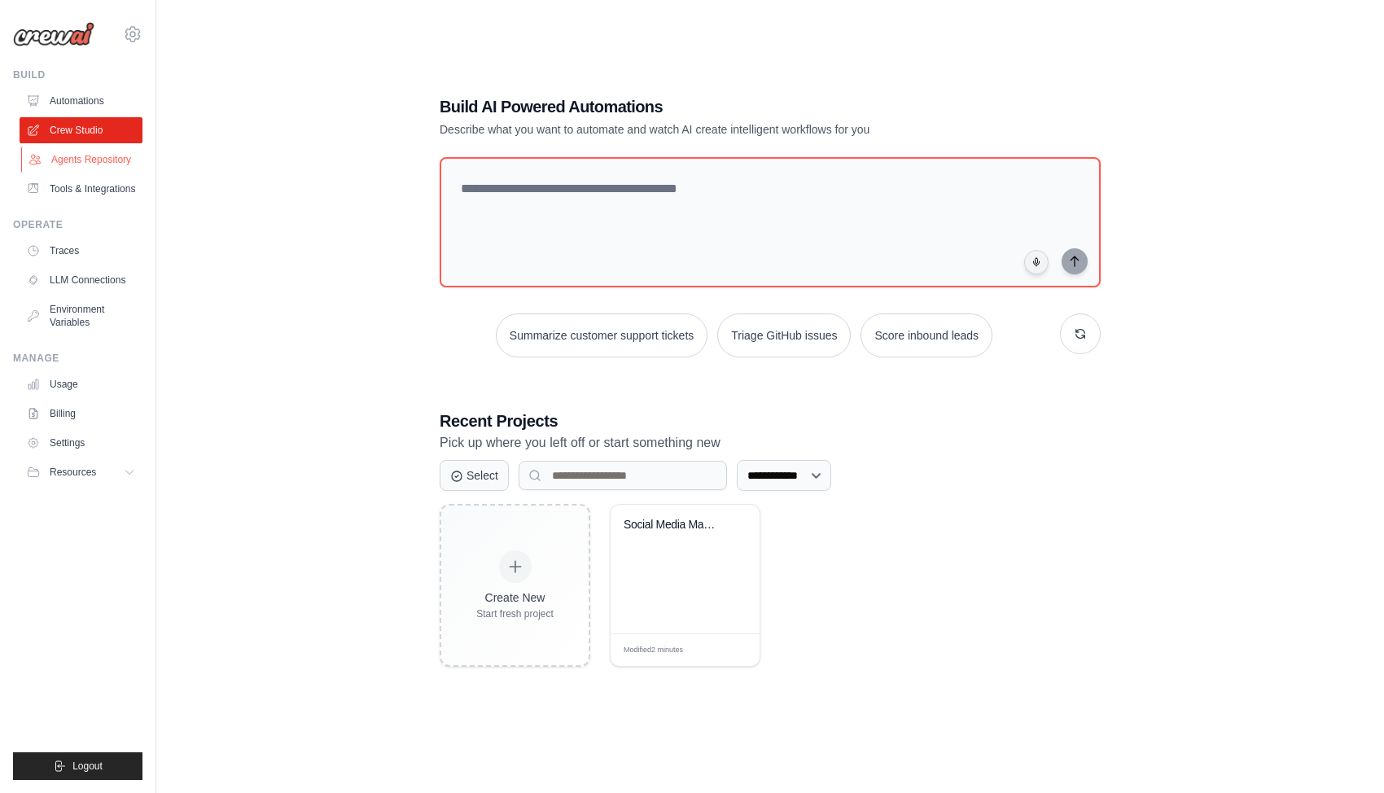
click at [89, 164] on link "Agents Repository" at bounding box center [82, 160] width 123 height 26
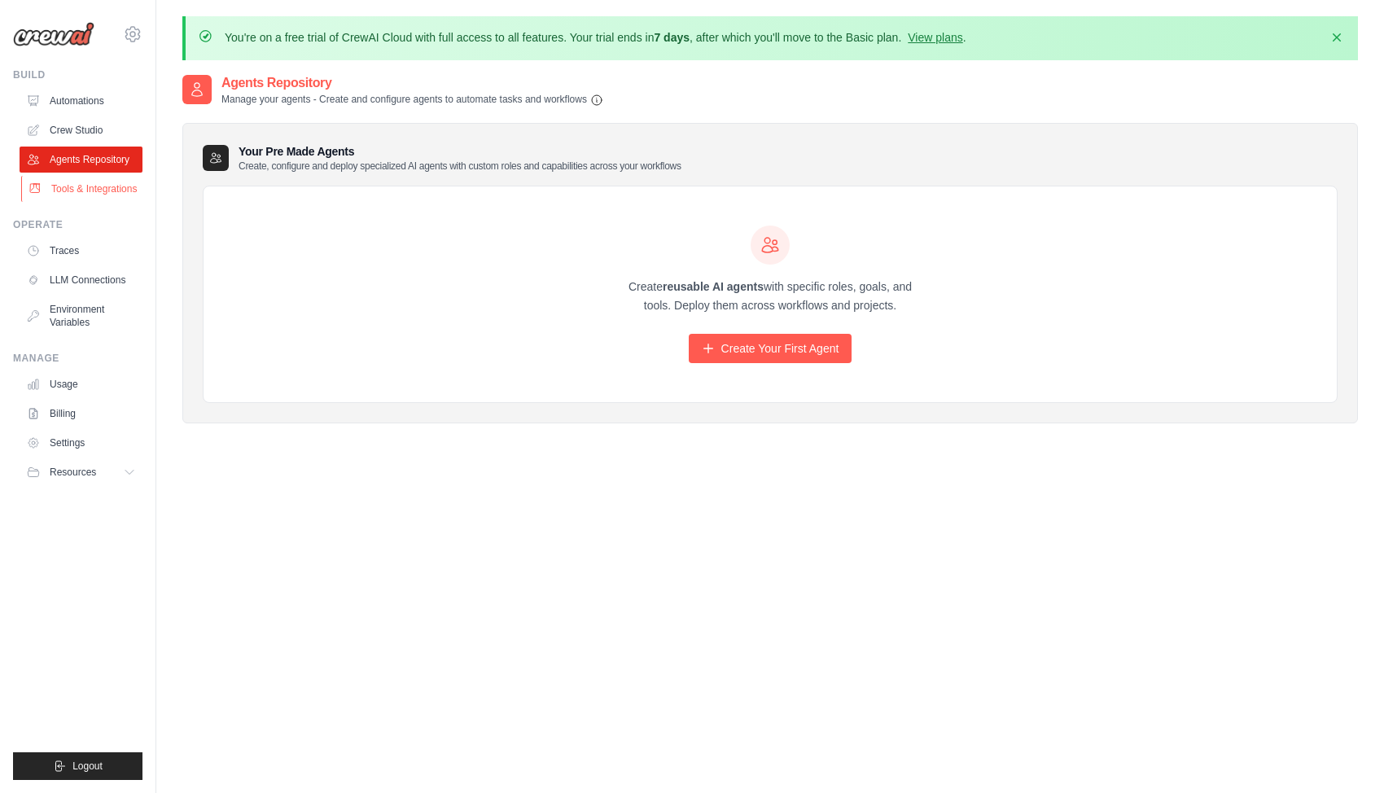
click at [77, 192] on link "Tools & Integrations" at bounding box center [82, 189] width 123 height 26
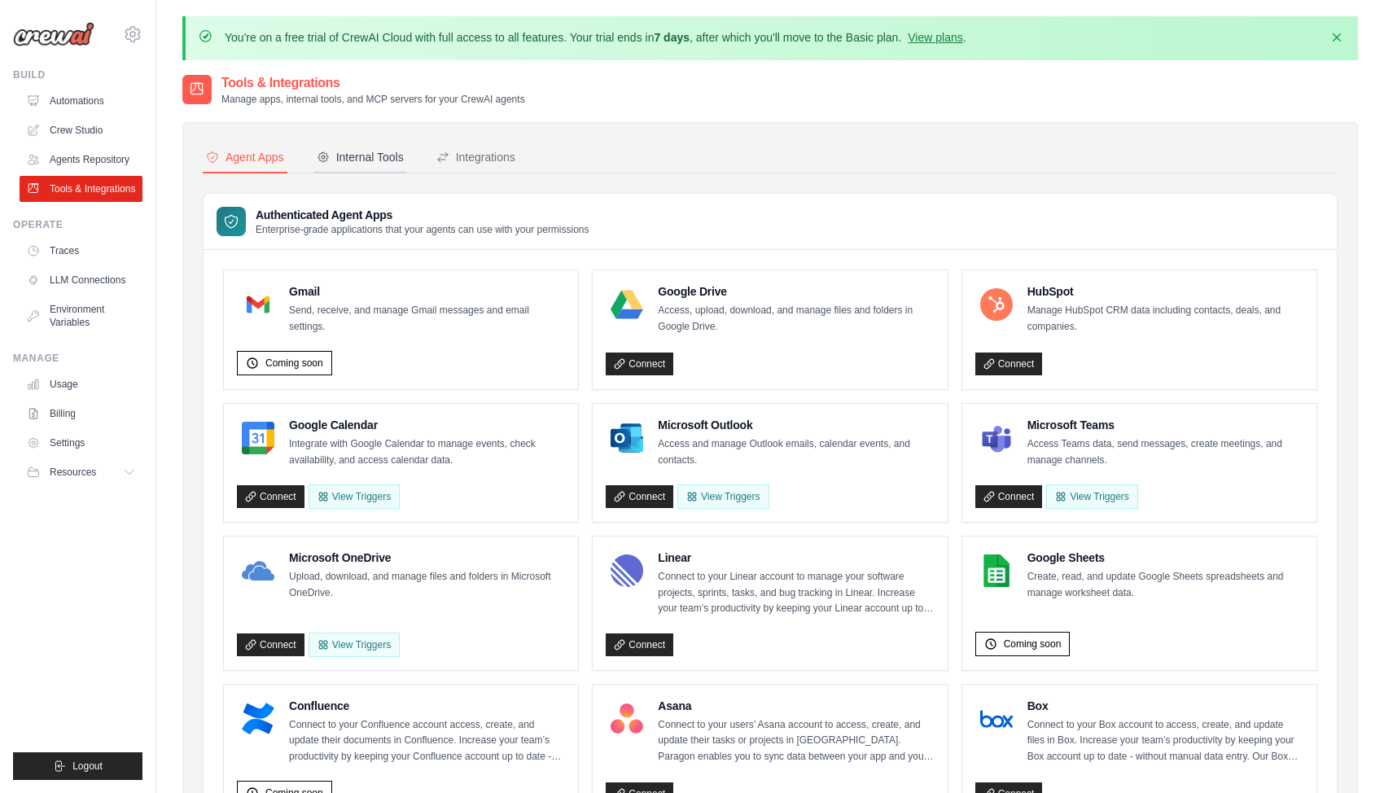
click at [365, 155] on div "Internal Tools" at bounding box center [360, 157] width 87 height 16
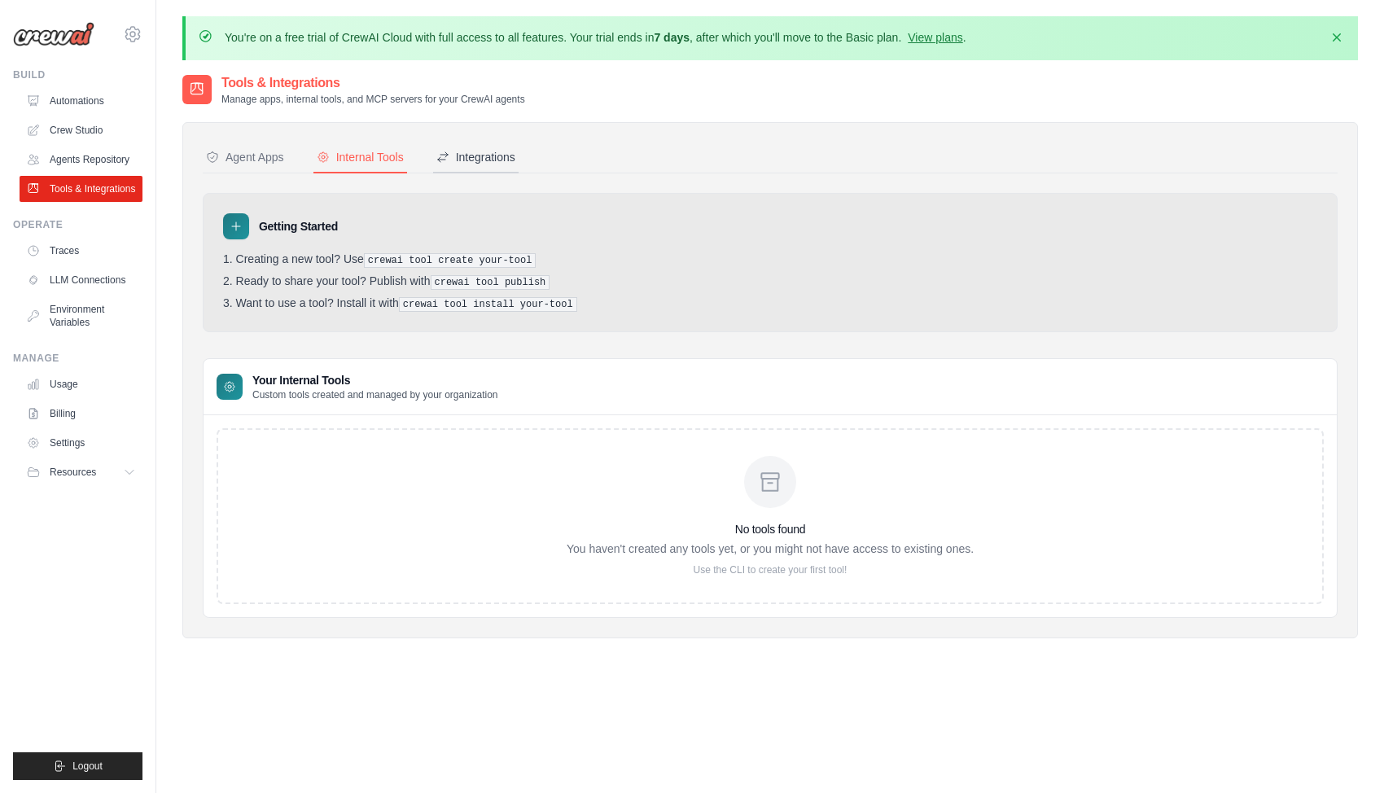
click at [478, 157] on div "Integrations" at bounding box center [475, 157] width 79 height 16
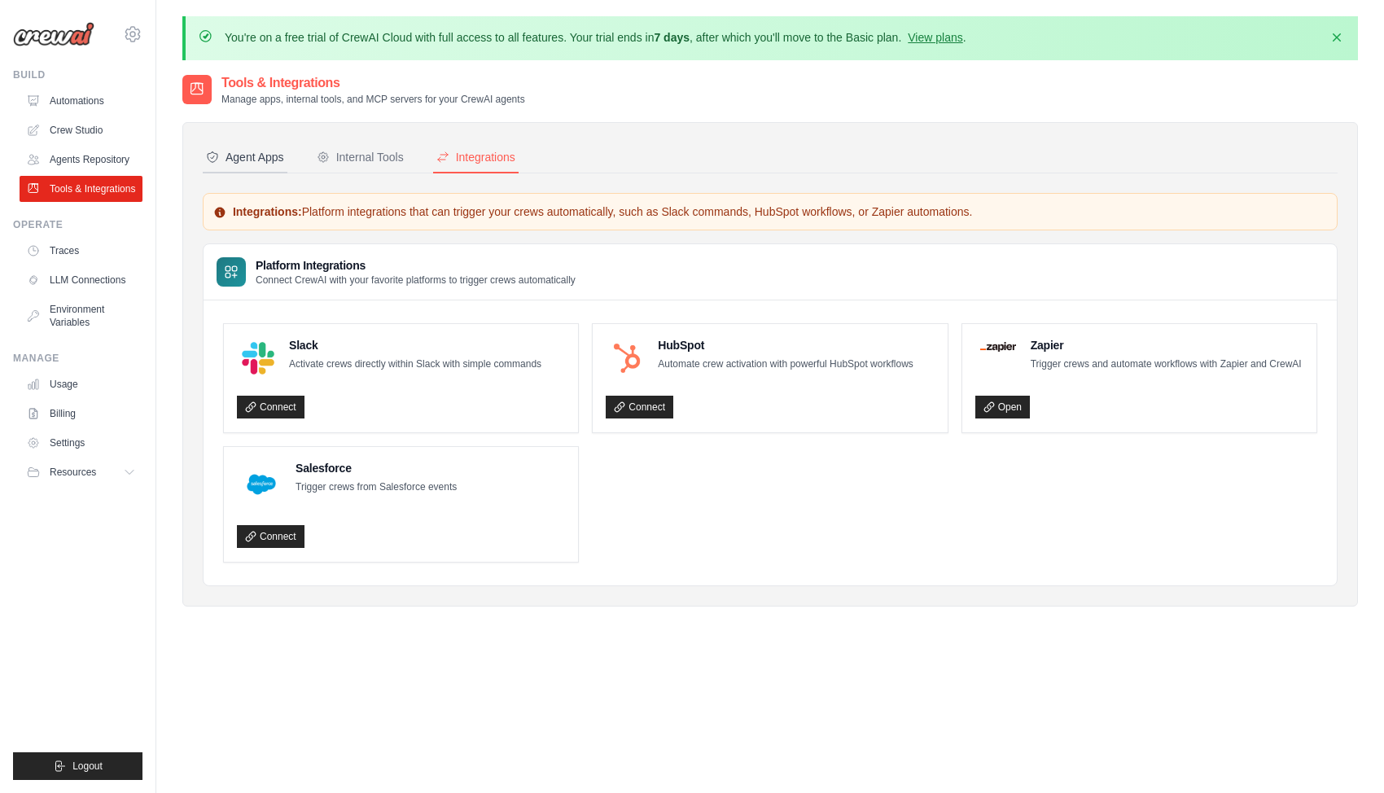
click at [244, 157] on div "Agent Apps" at bounding box center [245, 157] width 78 height 16
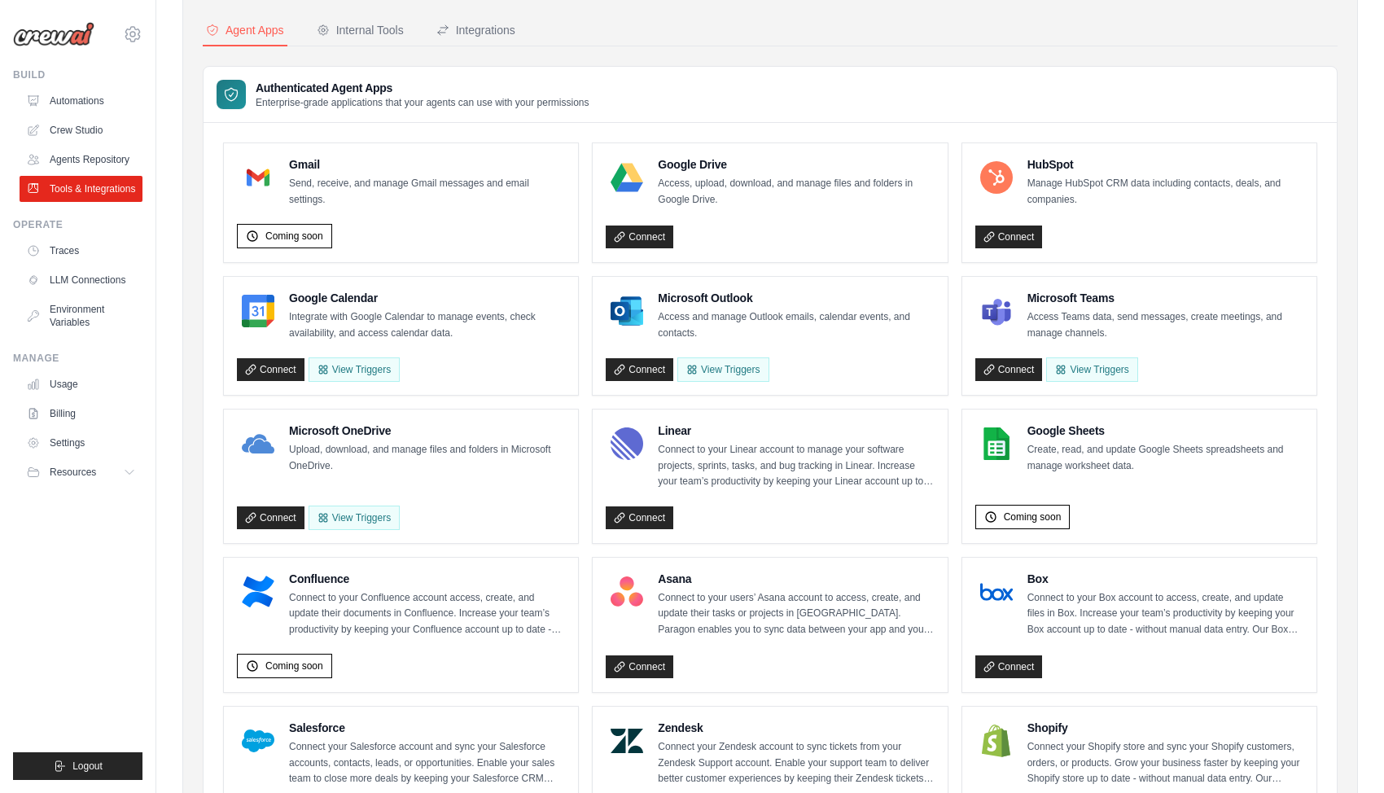
scroll to position [128, 0]
click at [1104, 370] on button "View Triggers" at bounding box center [1091, 368] width 91 height 24
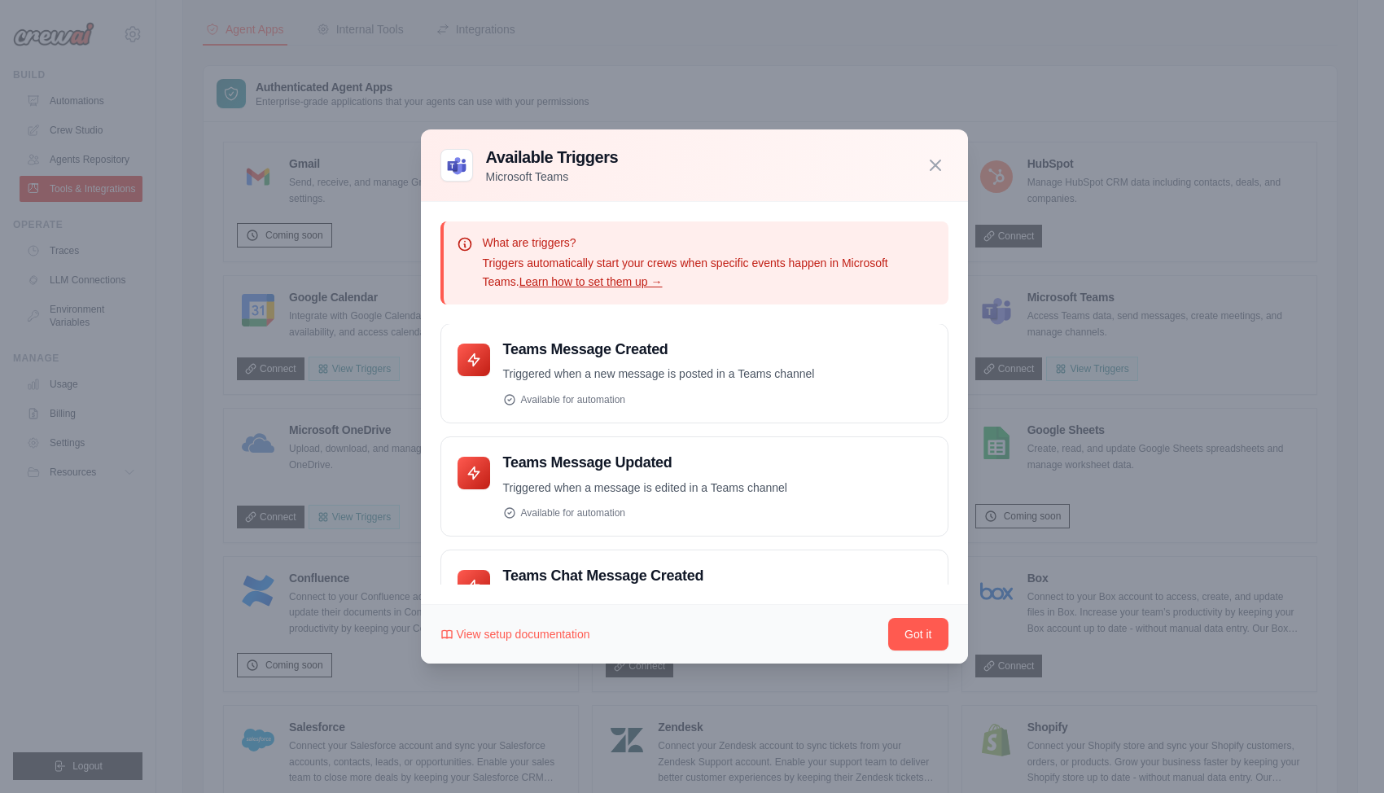
scroll to position [0, 0]
click at [934, 162] on icon "button" at bounding box center [935, 165] width 10 height 10
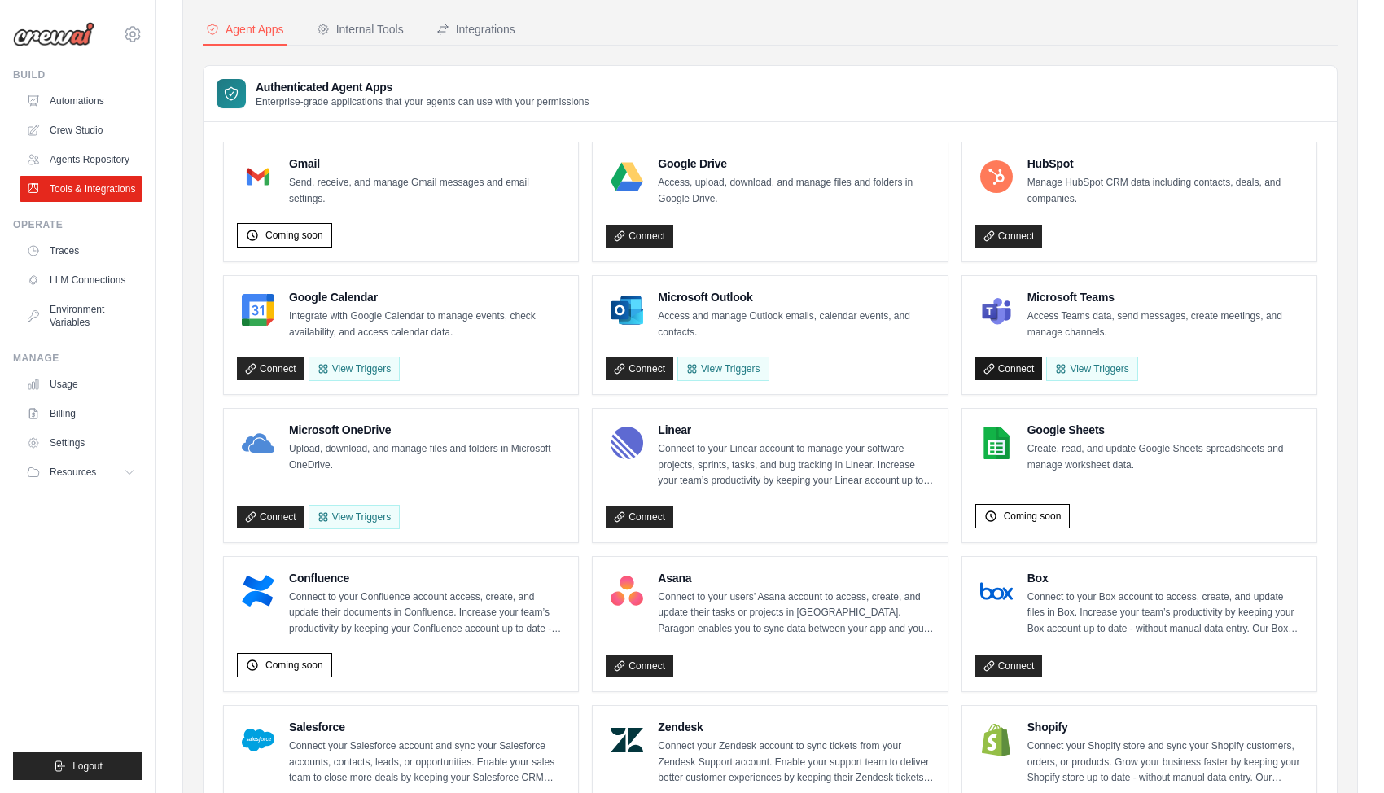
click at [1017, 369] on link "Connect" at bounding box center [1009, 368] width 68 height 23
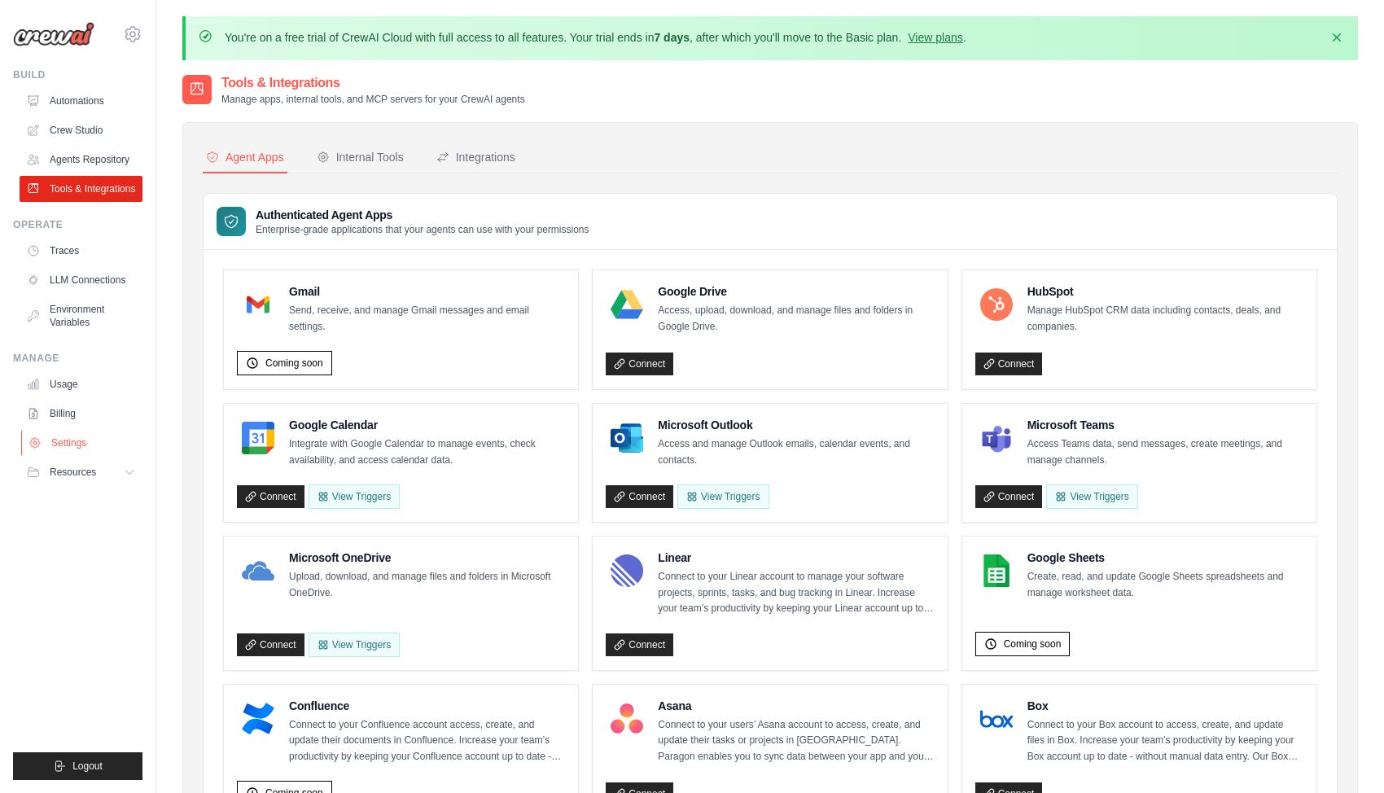
click at [69, 441] on link "Settings" at bounding box center [82, 443] width 123 height 26
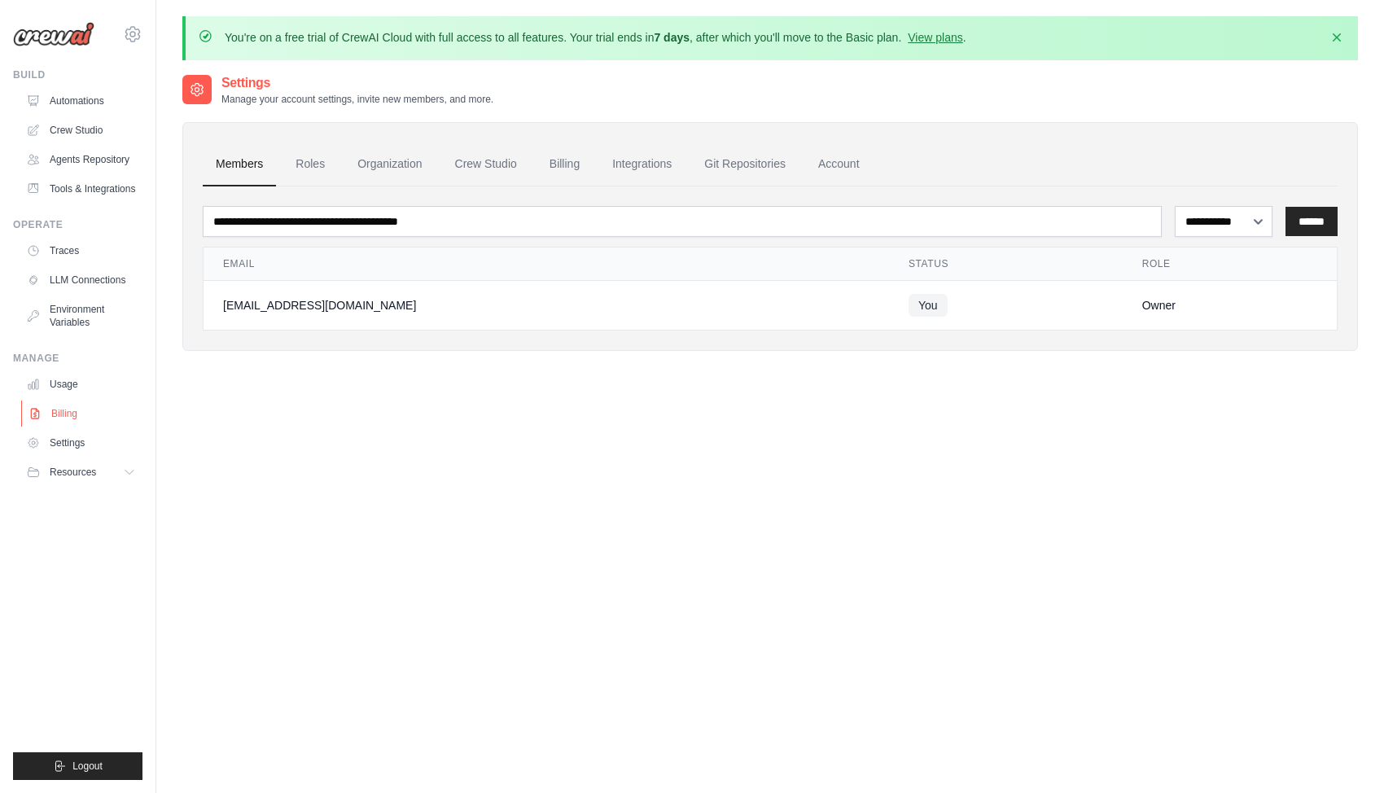
click at [68, 414] on link "Billing" at bounding box center [82, 413] width 123 height 26
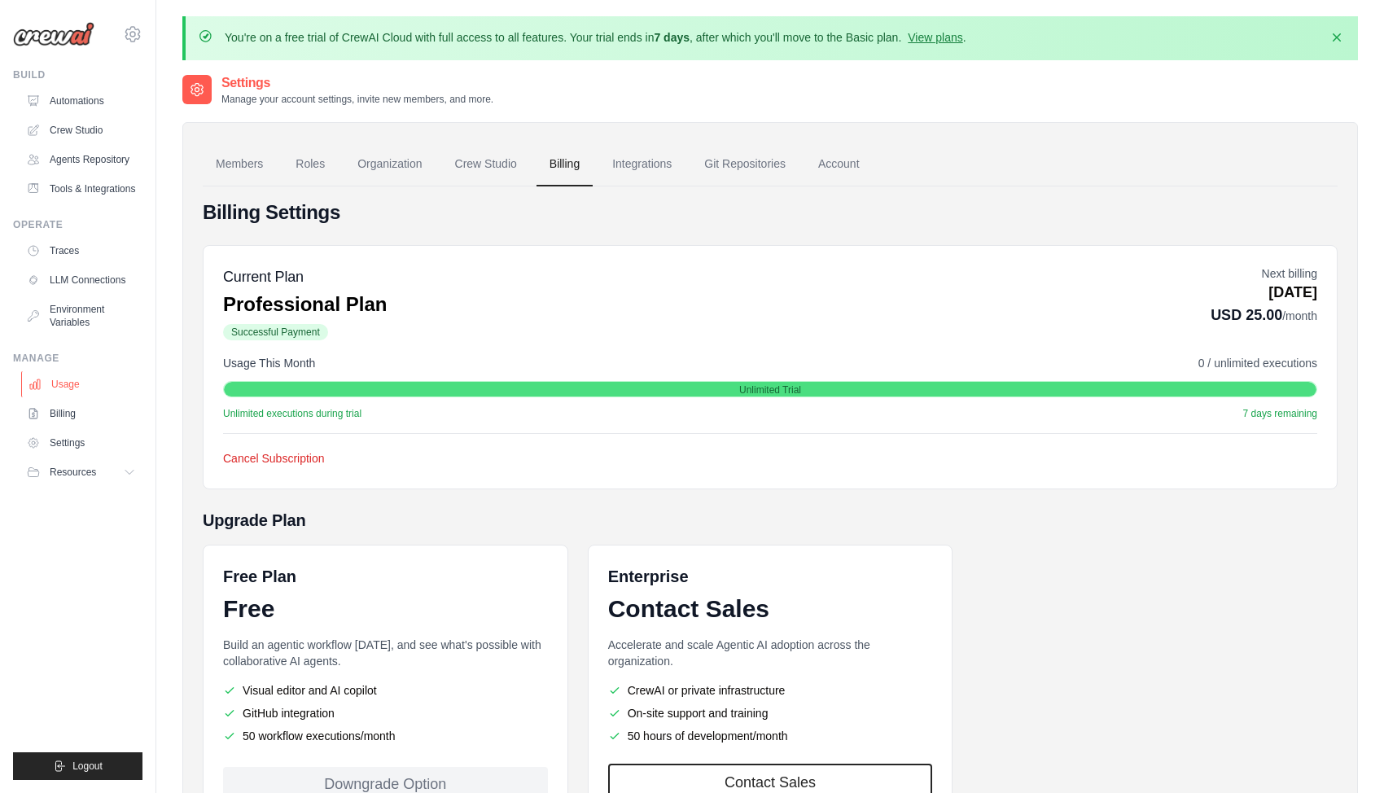
click at [72, 381] on link "Usage" at bounding box center [82, 384] width 123 height 26
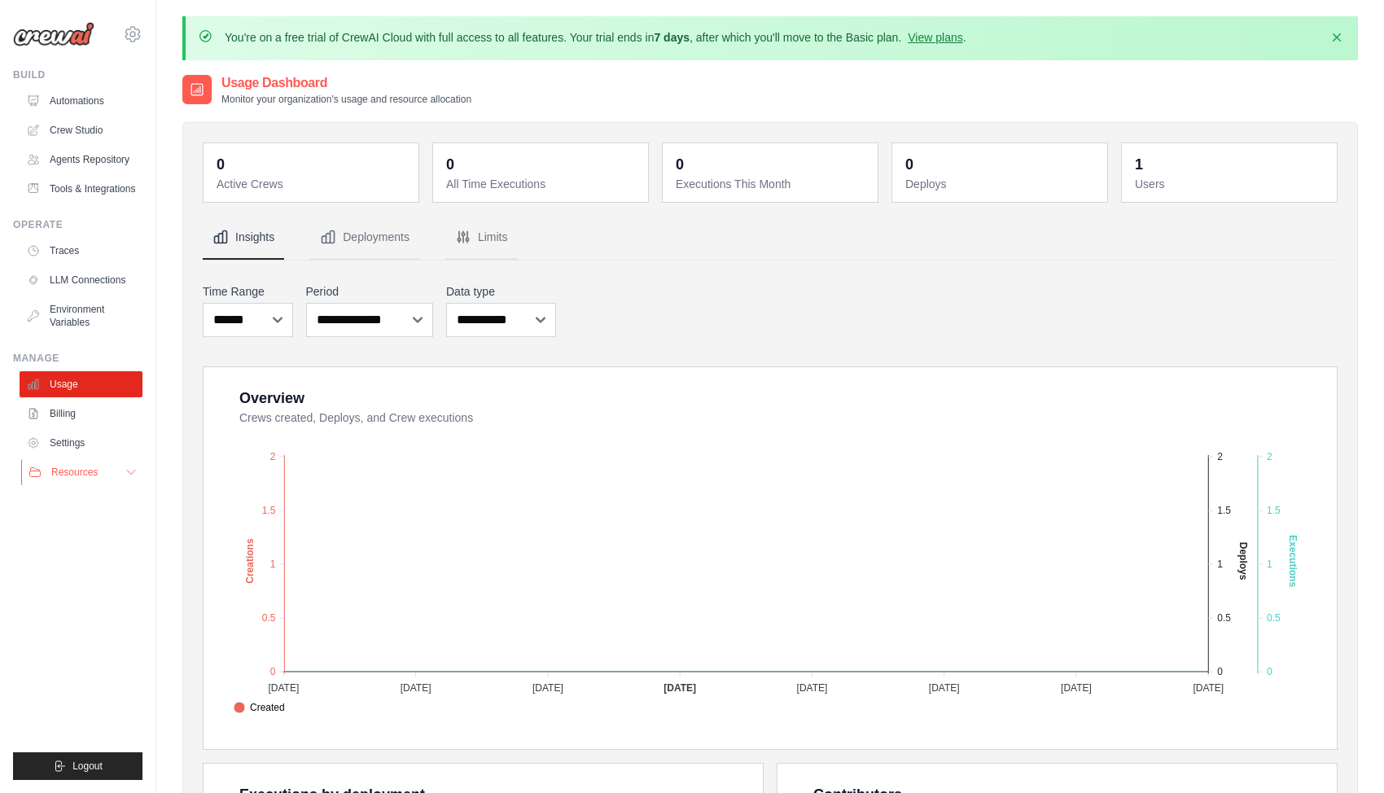
click at [81, 469] on span "Resources" at bounding box center [74, 472] width 46 height 13
click at [82, 98] on link "Automations" at bounding box center [82, 101] width 123 height 26
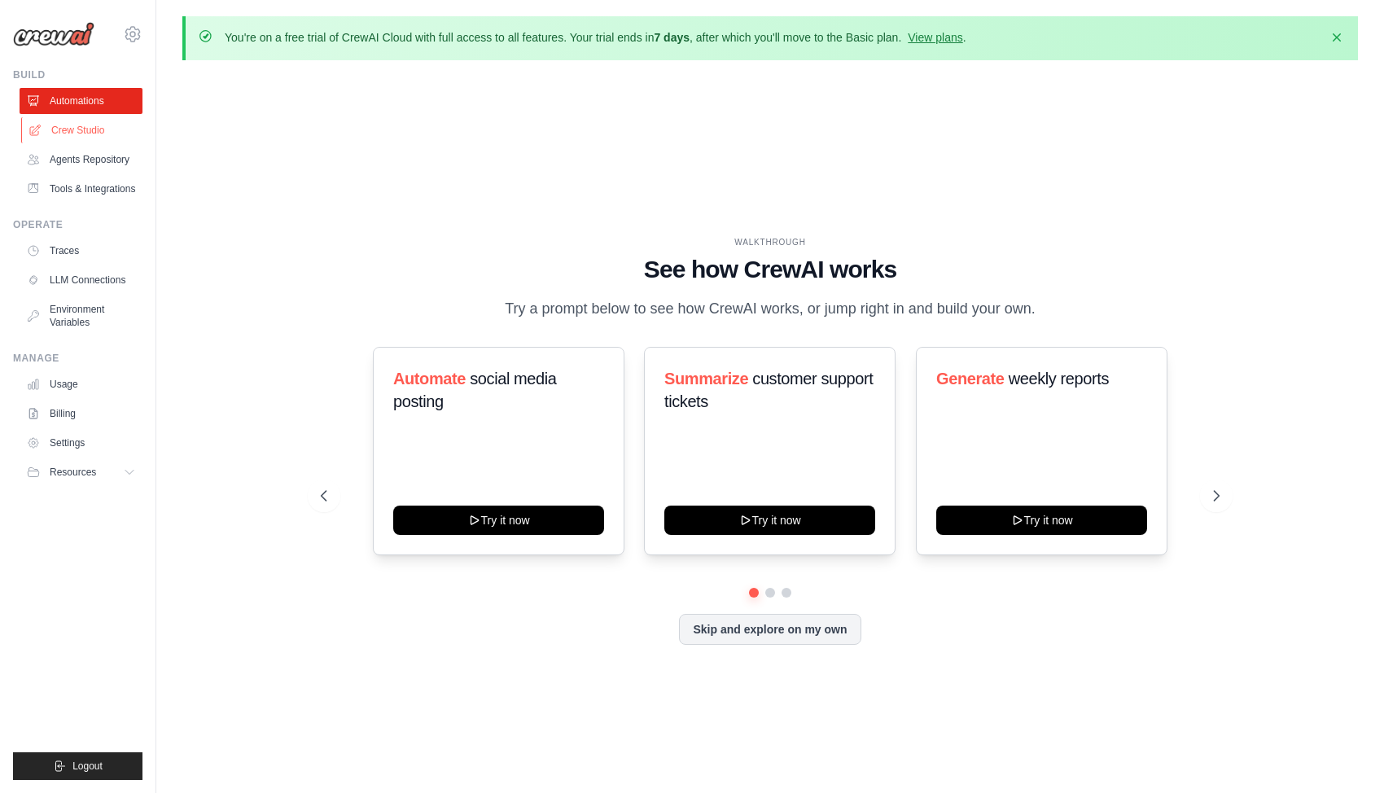
click at [92, 131] on link "Crew Studio" at bounding box center [82, 130] width 123 height 26
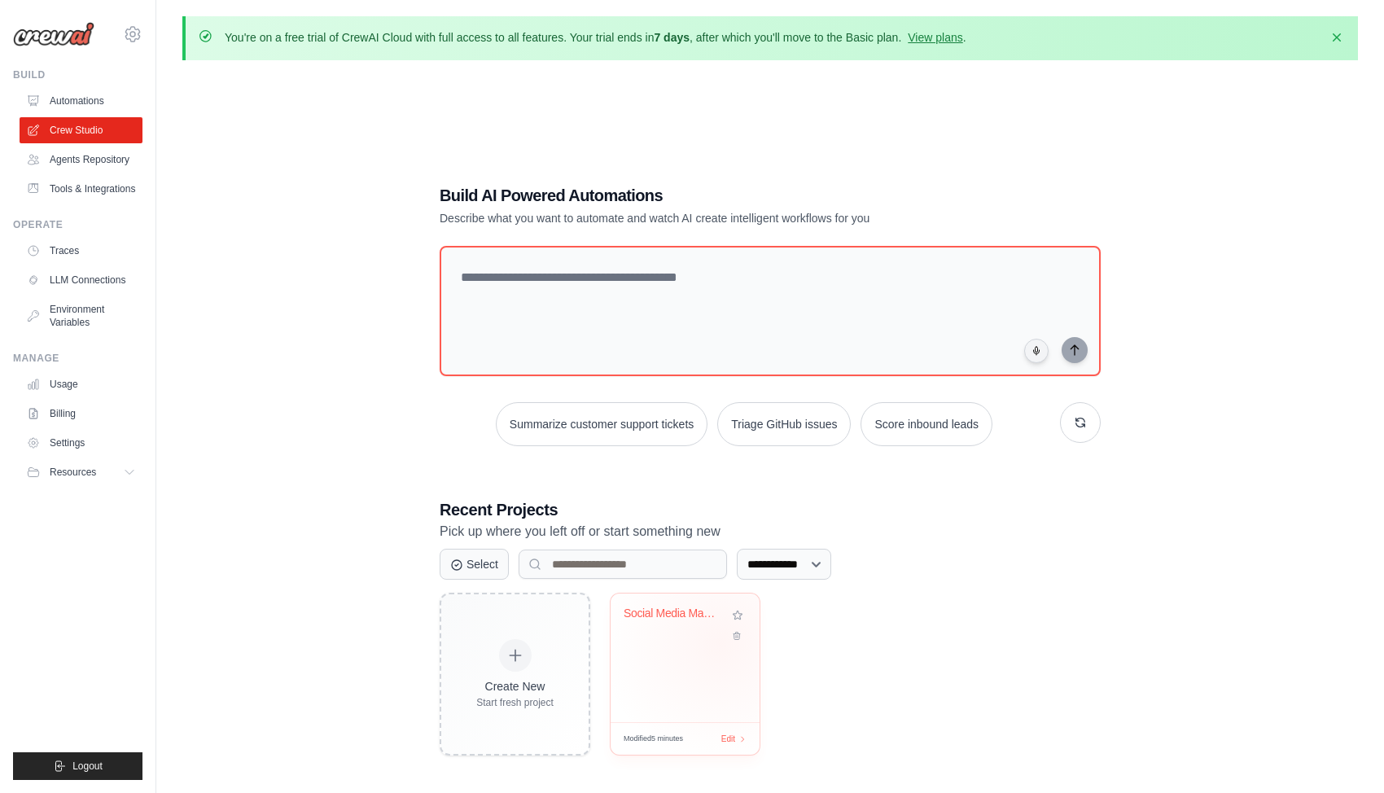
click at [720, 642] on div "Social Media Management Automation" at bounding box center [684, 657] width 149 height 129
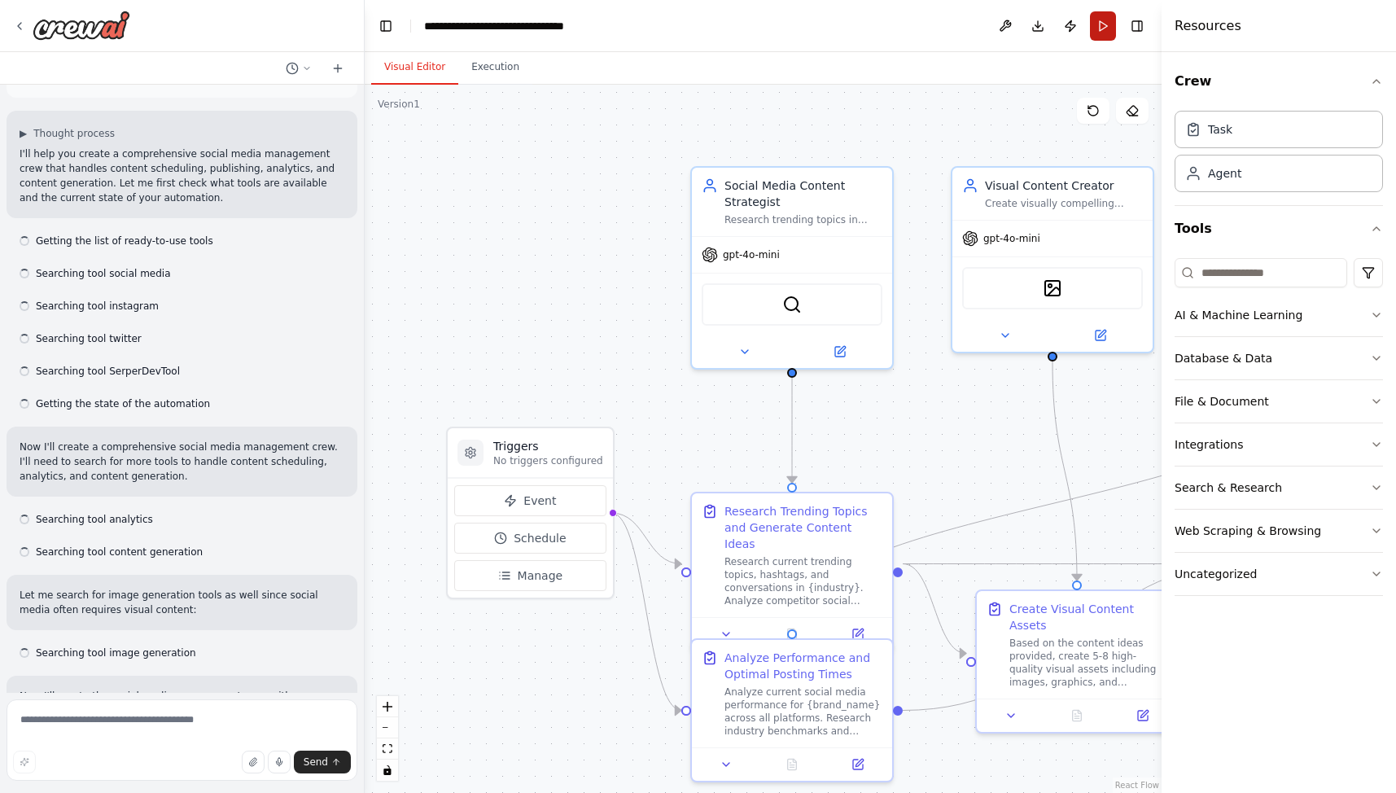
click at [1106, 25] on button "Run" at bounding box center [1103, 25] width 26 height 29
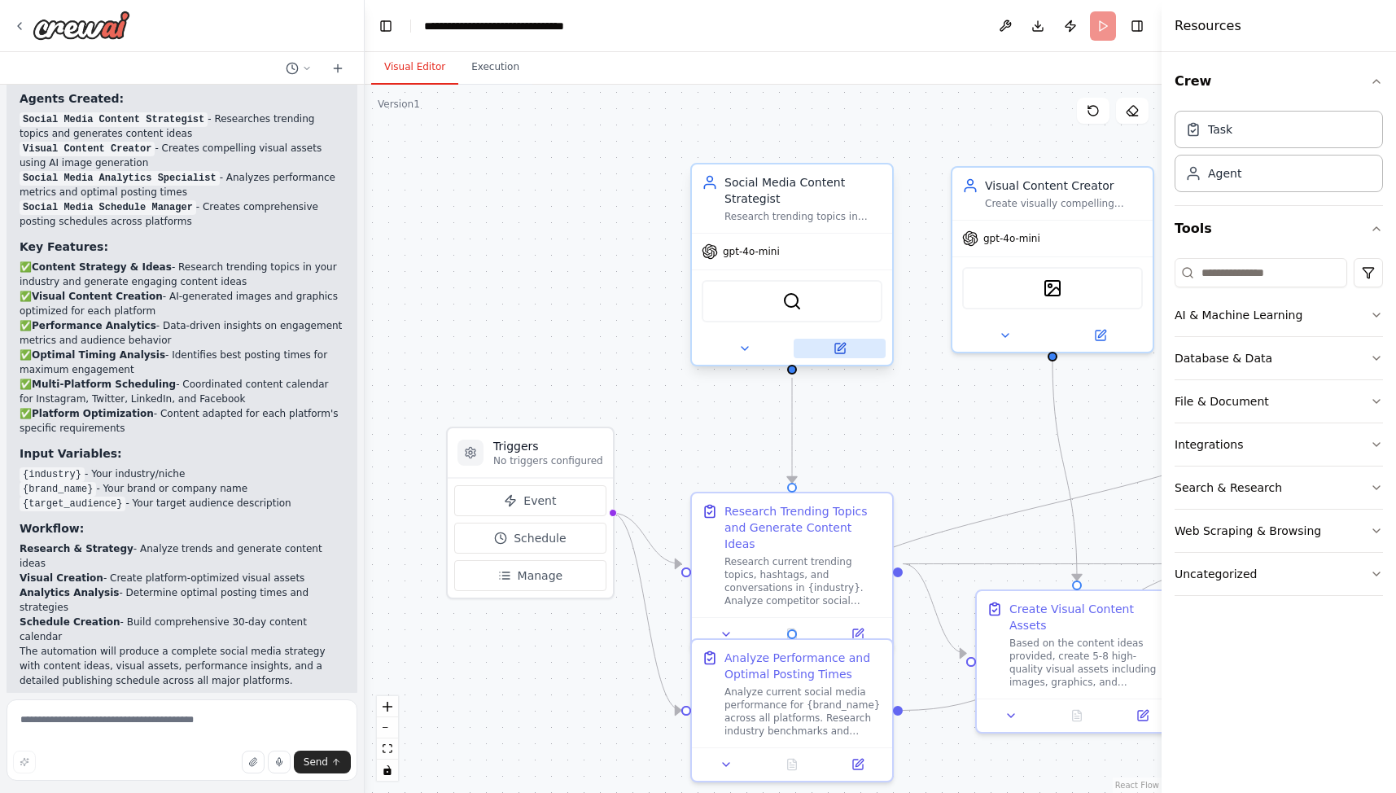
scroll to position [1288, 0]
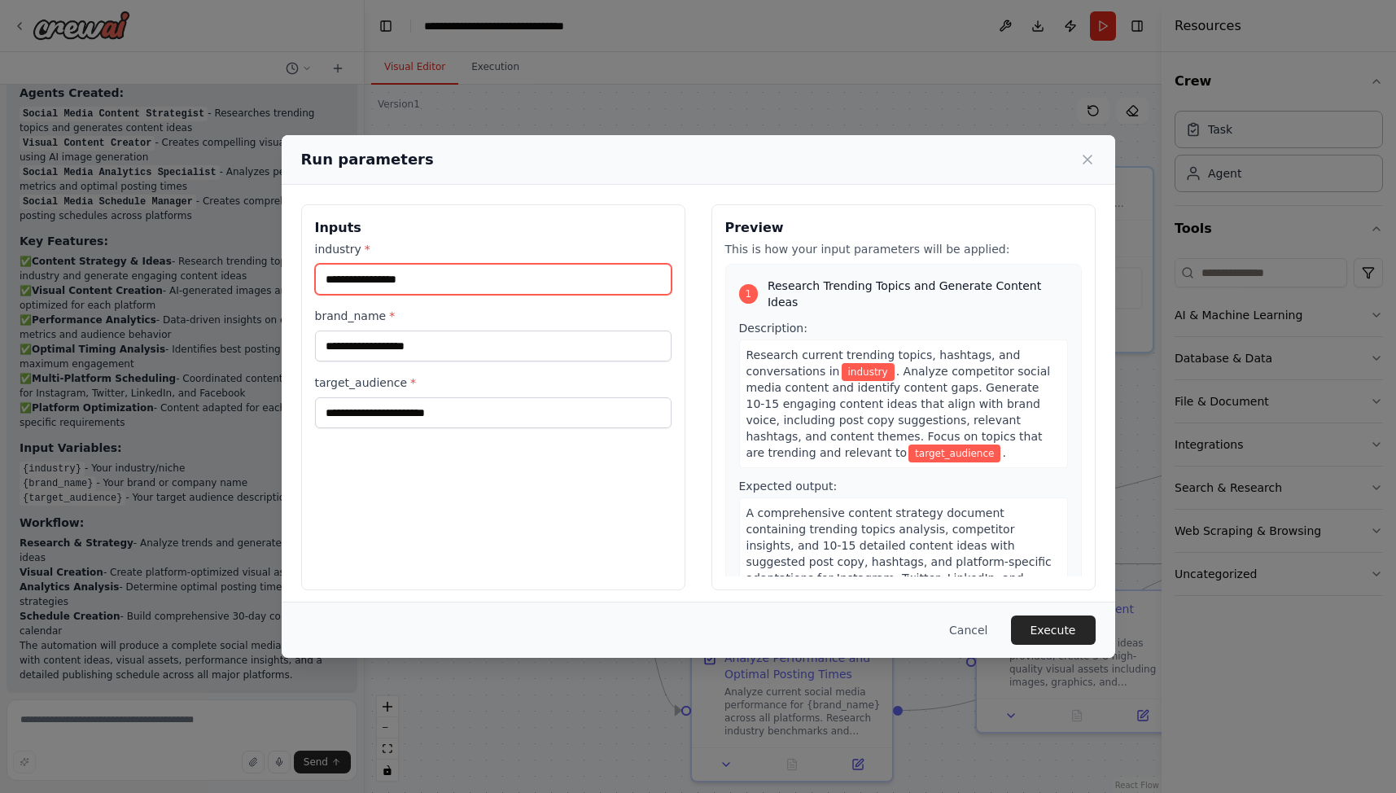
click at [446, 275] on input "industry *" at bounding box center [493, 279] width 356 height 31
click at [420, 282] on input "industry *" at bounding box center [493, 279] width 356 height 31
click at [326, 278] on input "**********" at bounding box center [493, 279] width 356 height 31
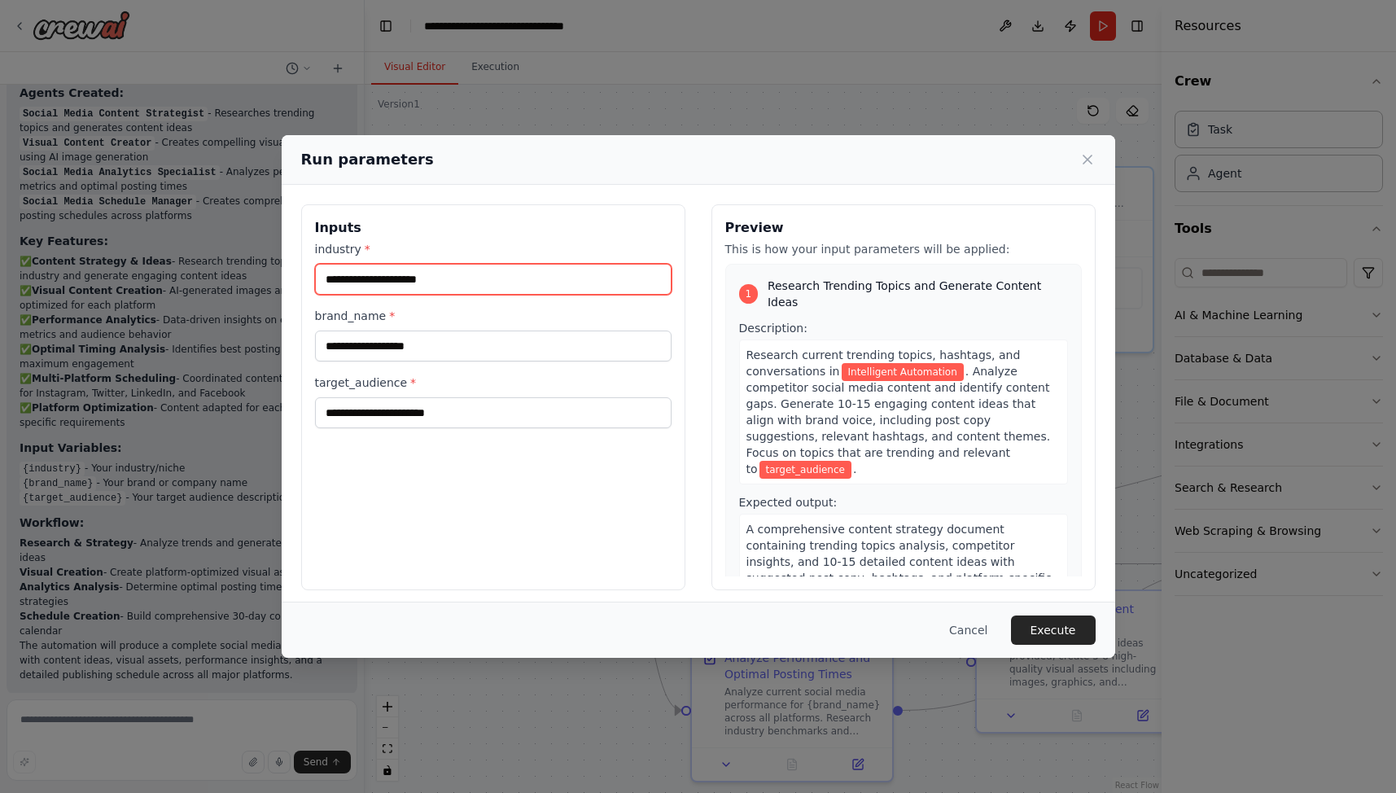
type input "**********"
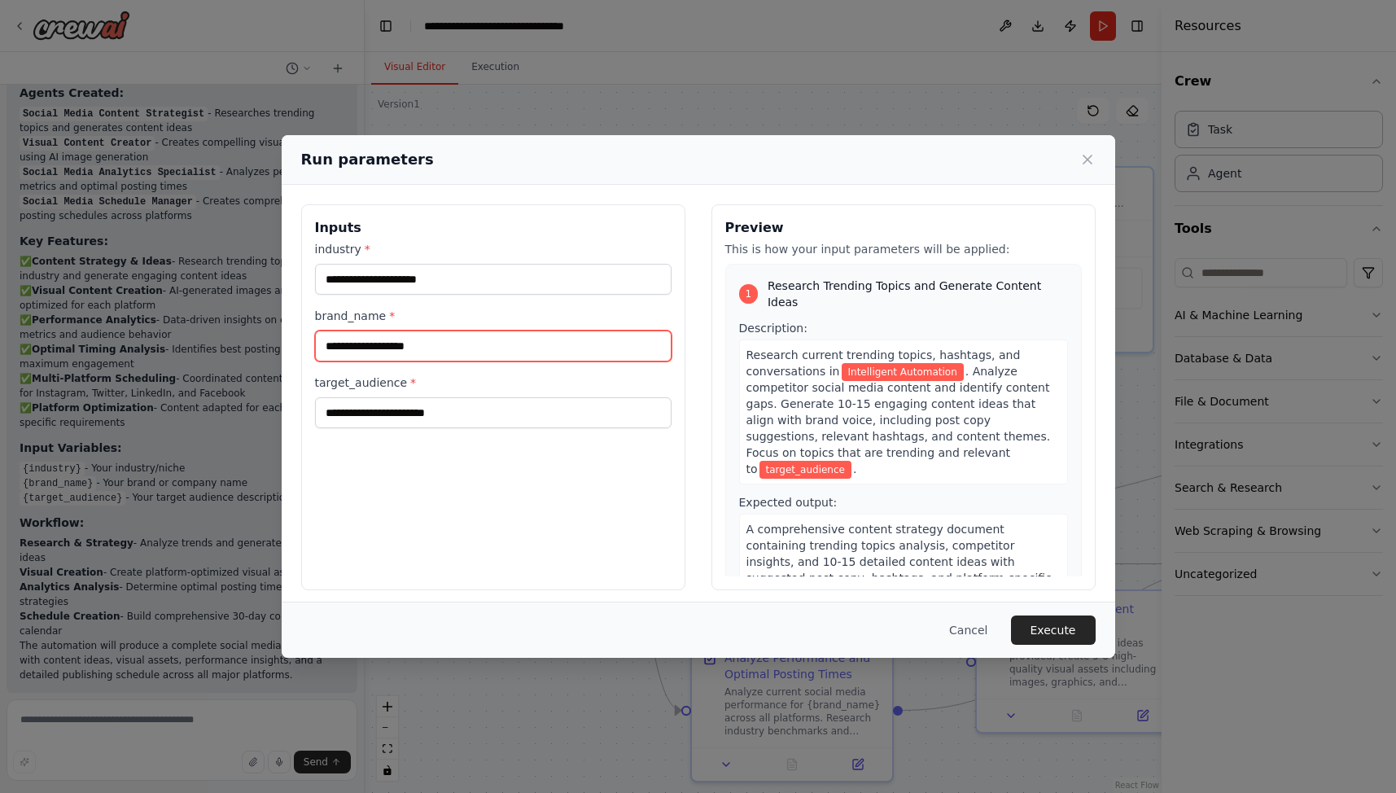
click at [417, 351] on input "brand_name *" at bounding box center [493, 345] width 356 height 31
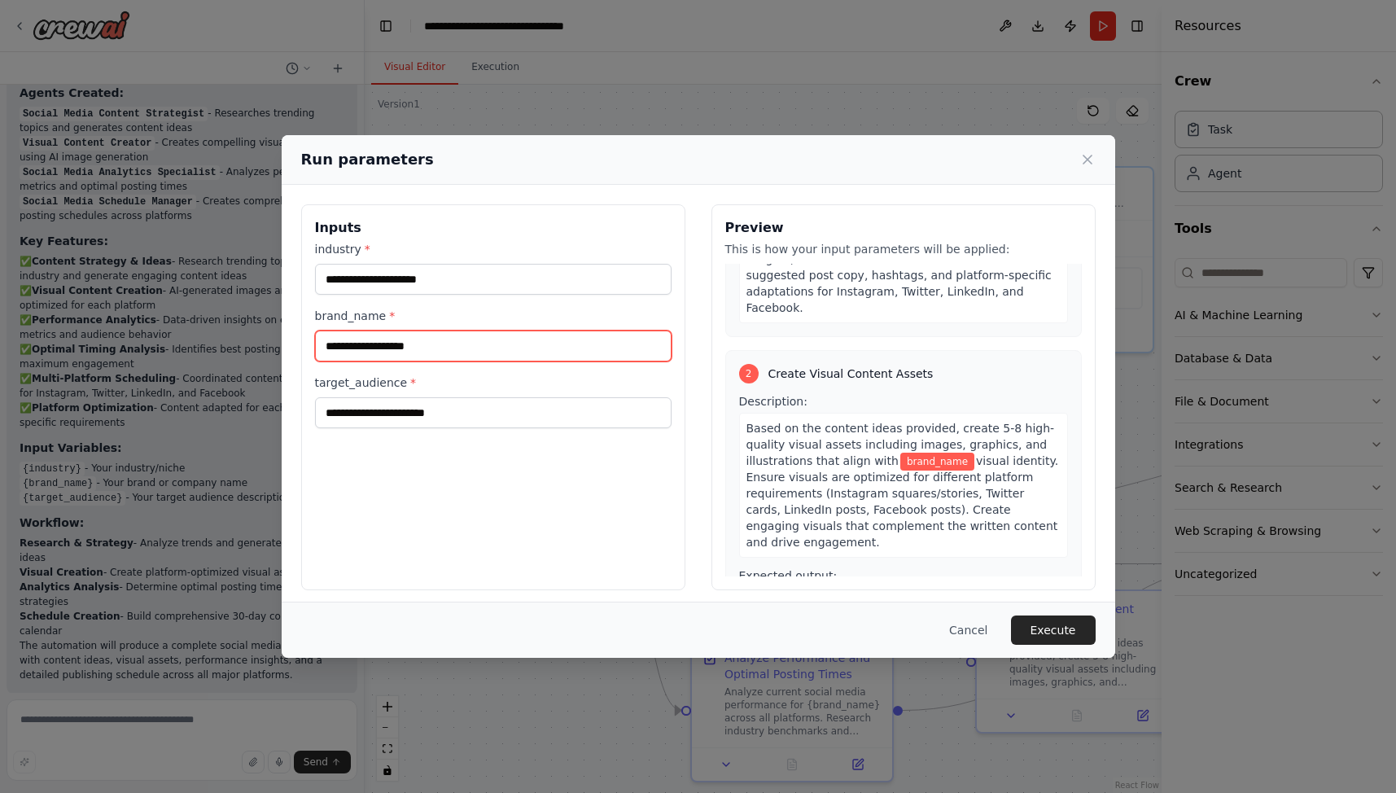
scroll to position [300, 0]
click at [359, 347] on input "brand_name *" at bounding box center [493, 345] width 356 height 31
type input "**********"
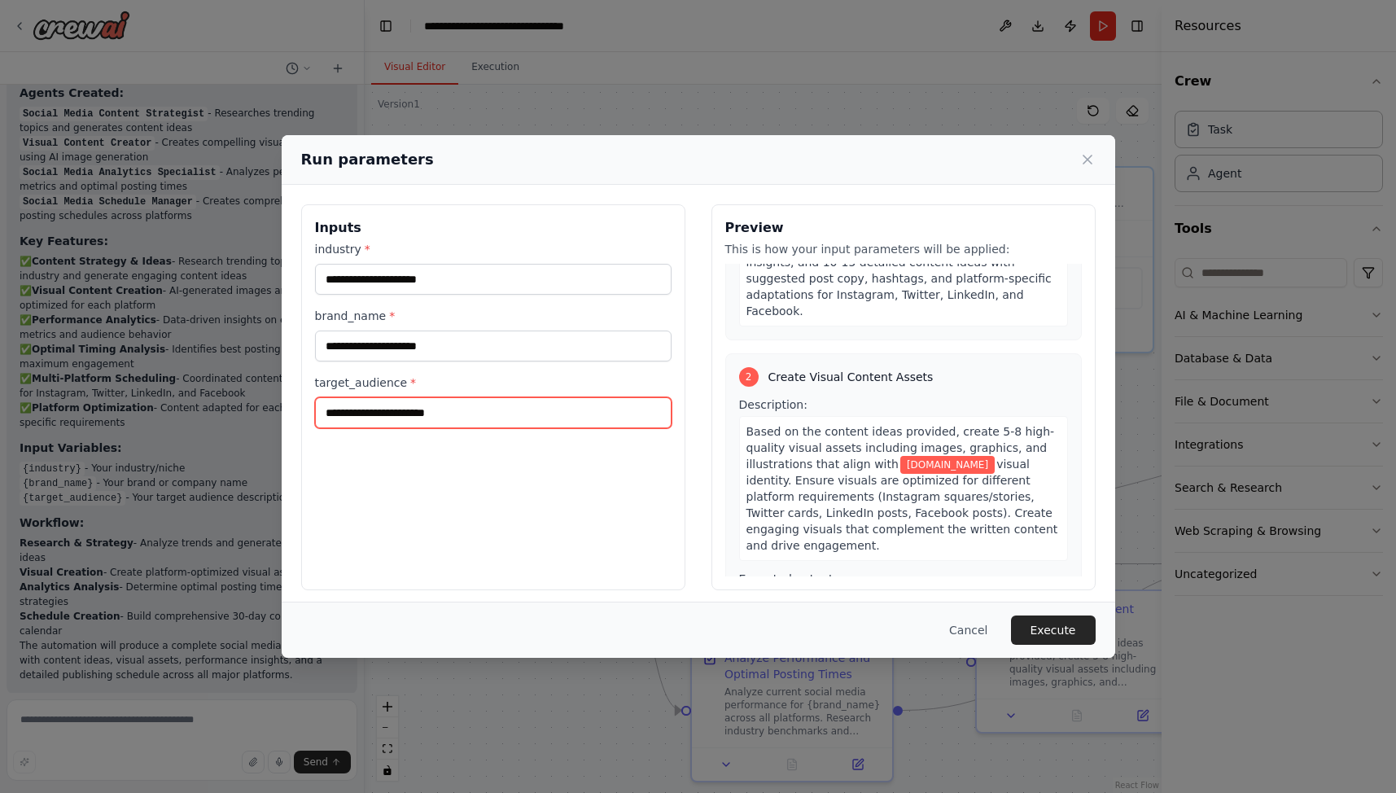
click at [440, 415] on input "target_audience *" at bounding box center [493, 412] width 356 height 31
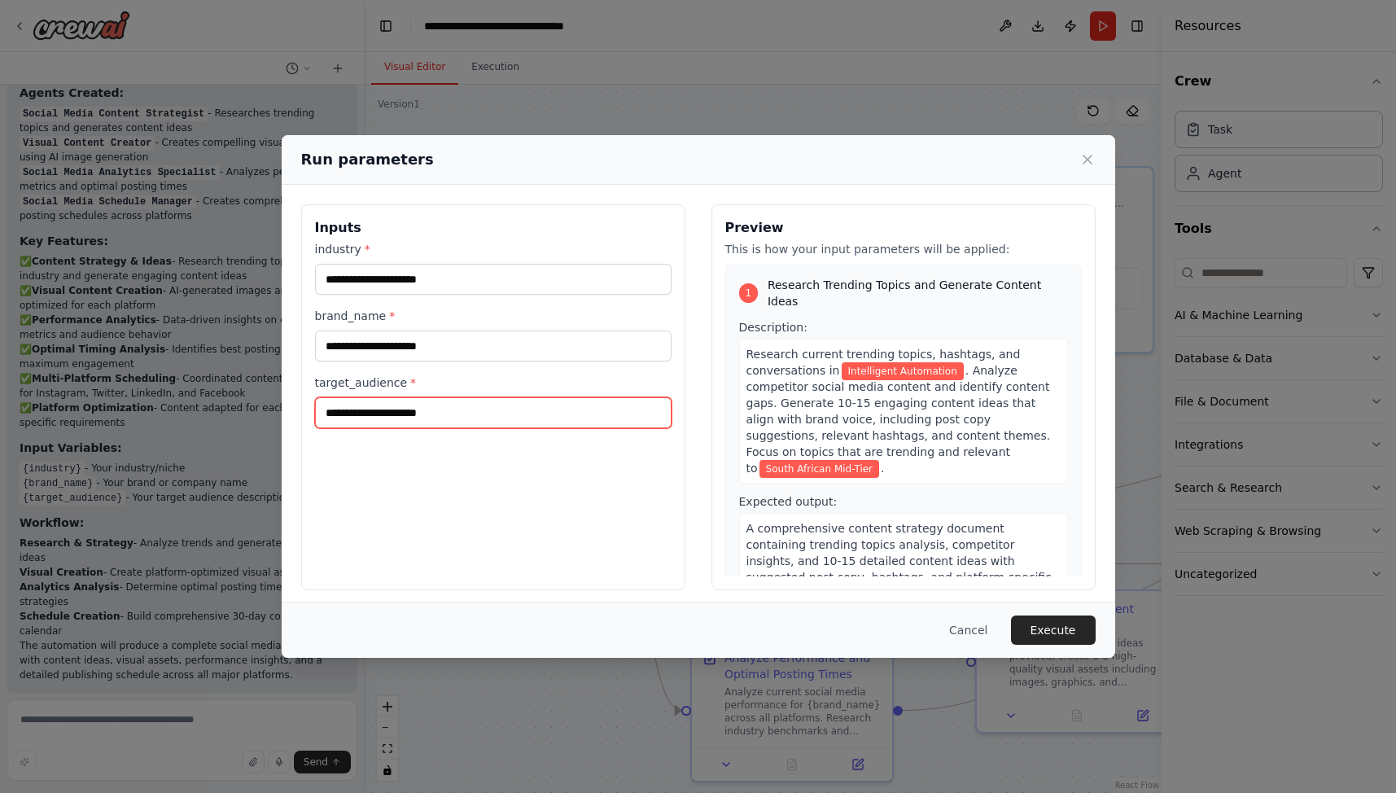
scroll to position [0, 0]
click at [506, 414] on input "**********" at bounding box center [493, 412] width 356 height 31
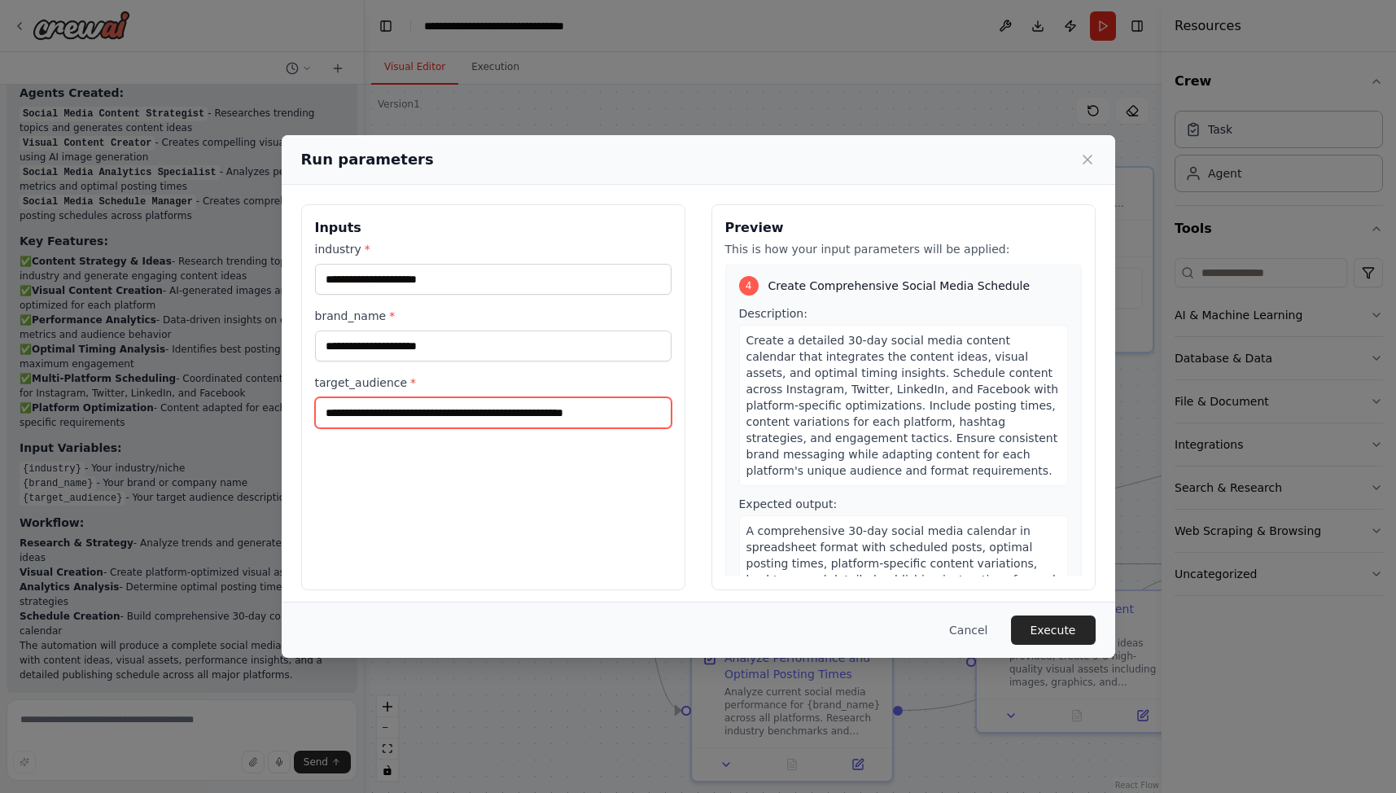
scroll to position [7, 0]
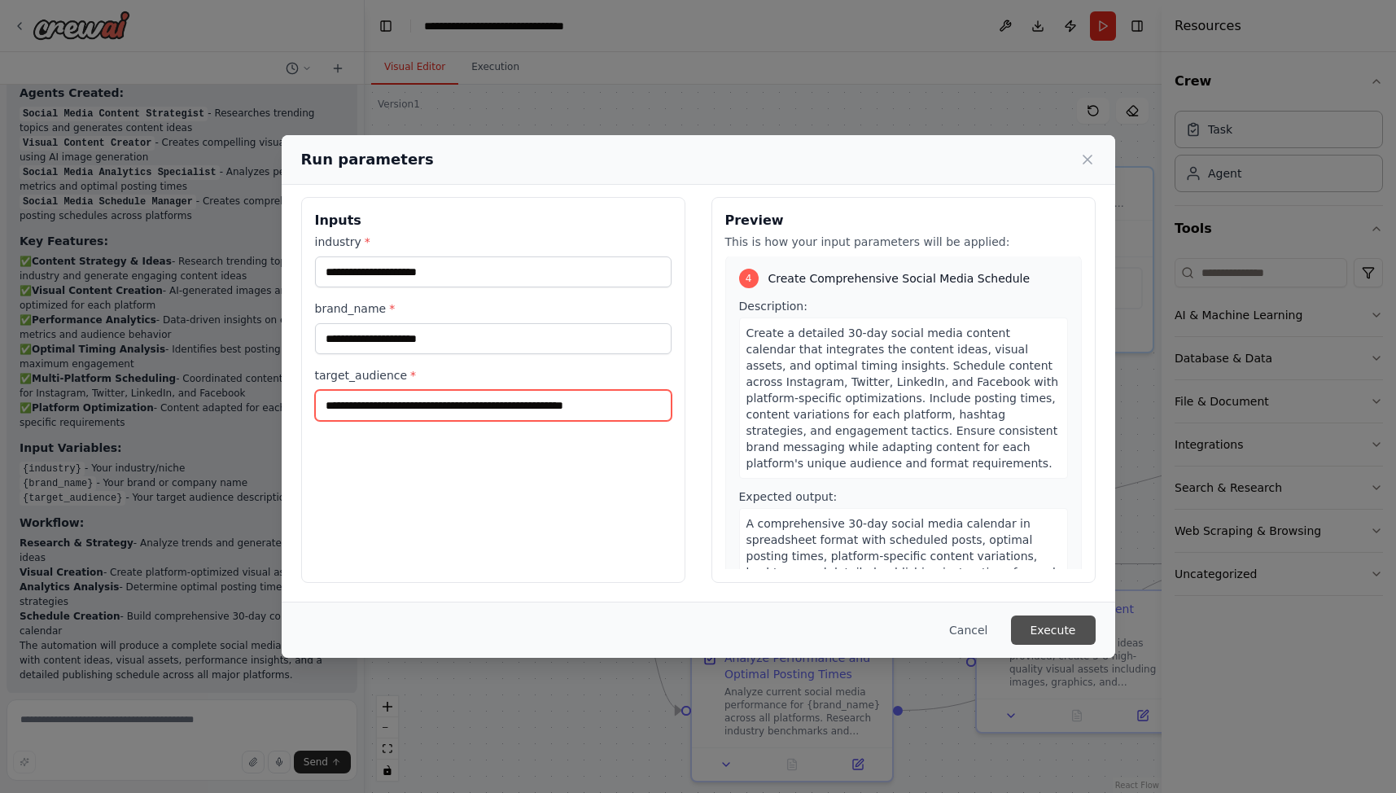
type input "**********"
click at [1056, 628] on button "Execute" at bounding box center [1053, 629] width 85 height 29
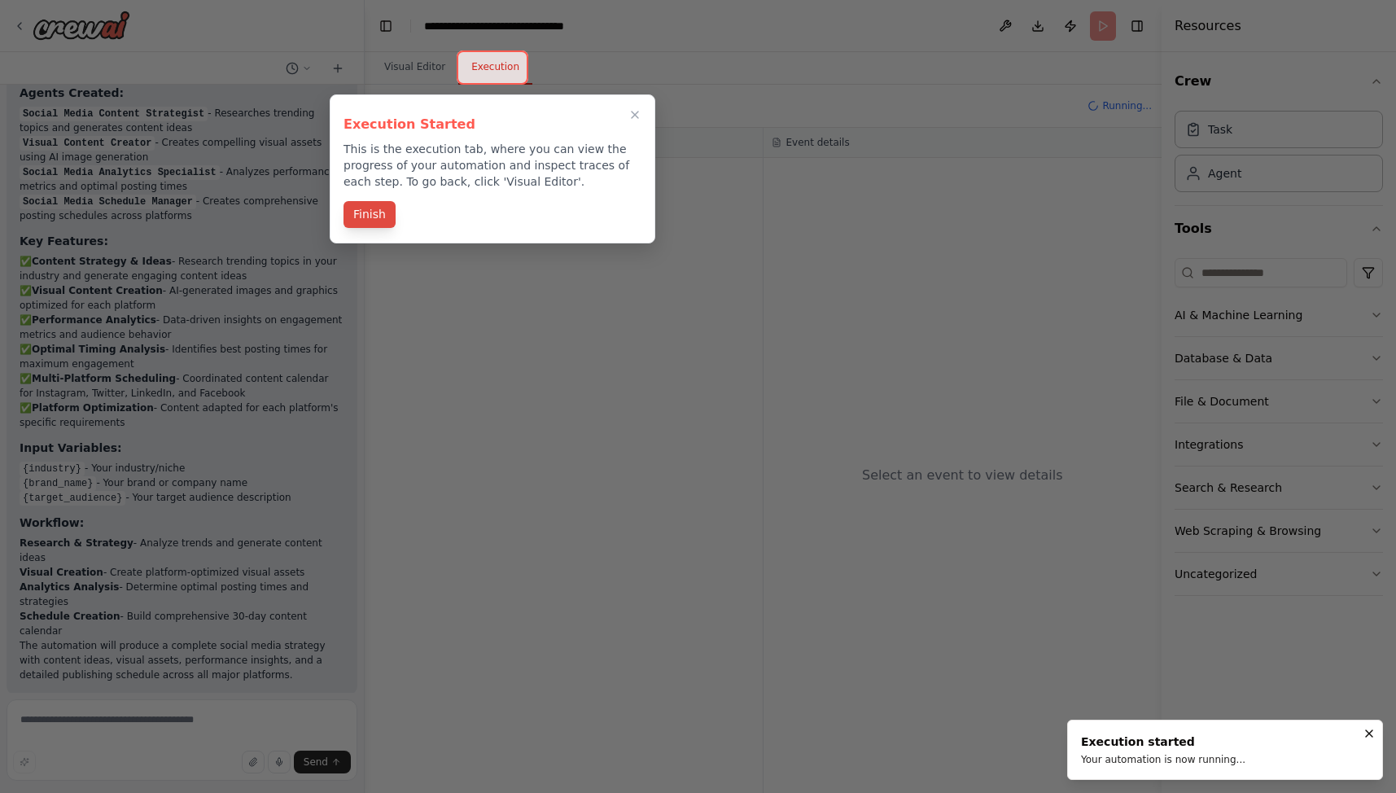
click at [370, 218] on button "Finish" at bounding box center [369, 214] width 52 height 27
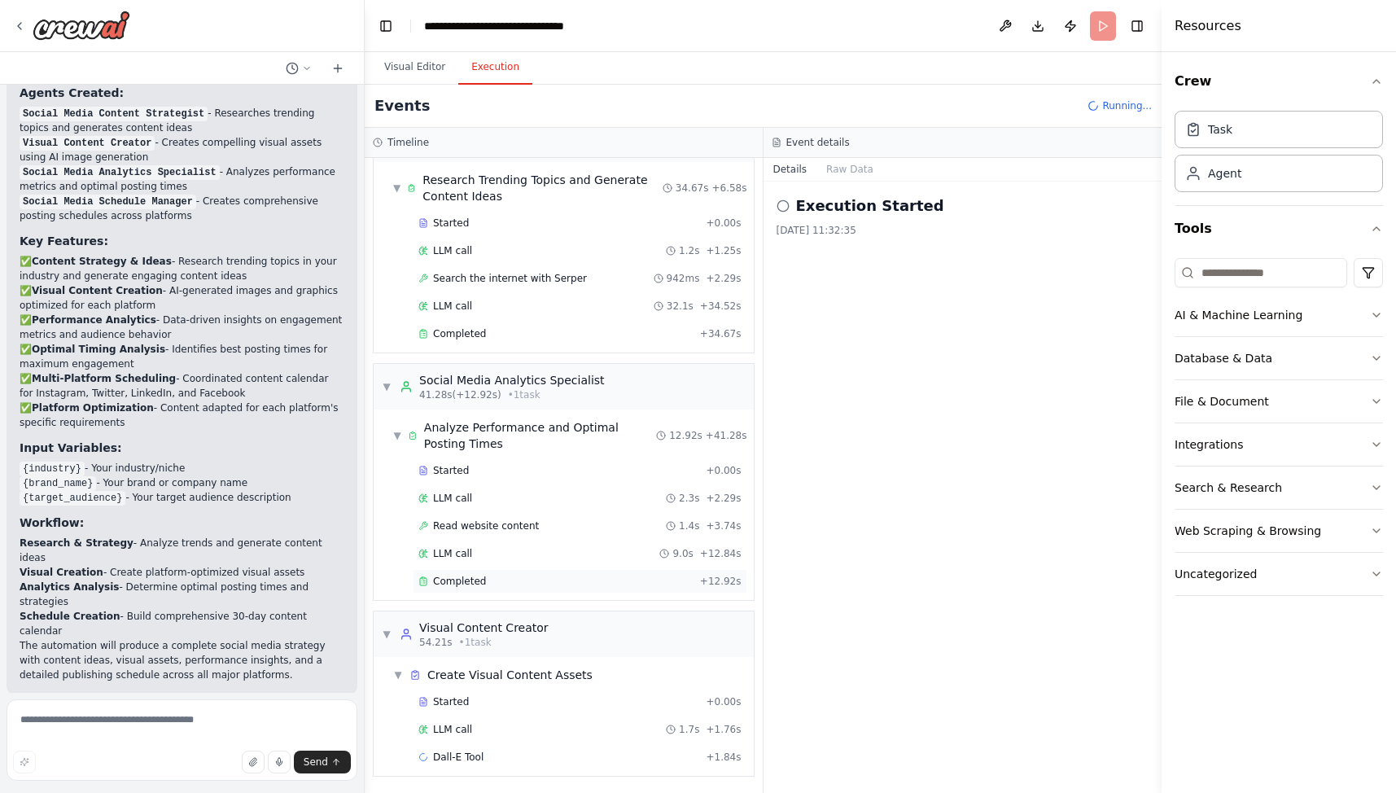
scroll to position [52, 0]
